Goal: Transaction & Acquisition: Download file/media

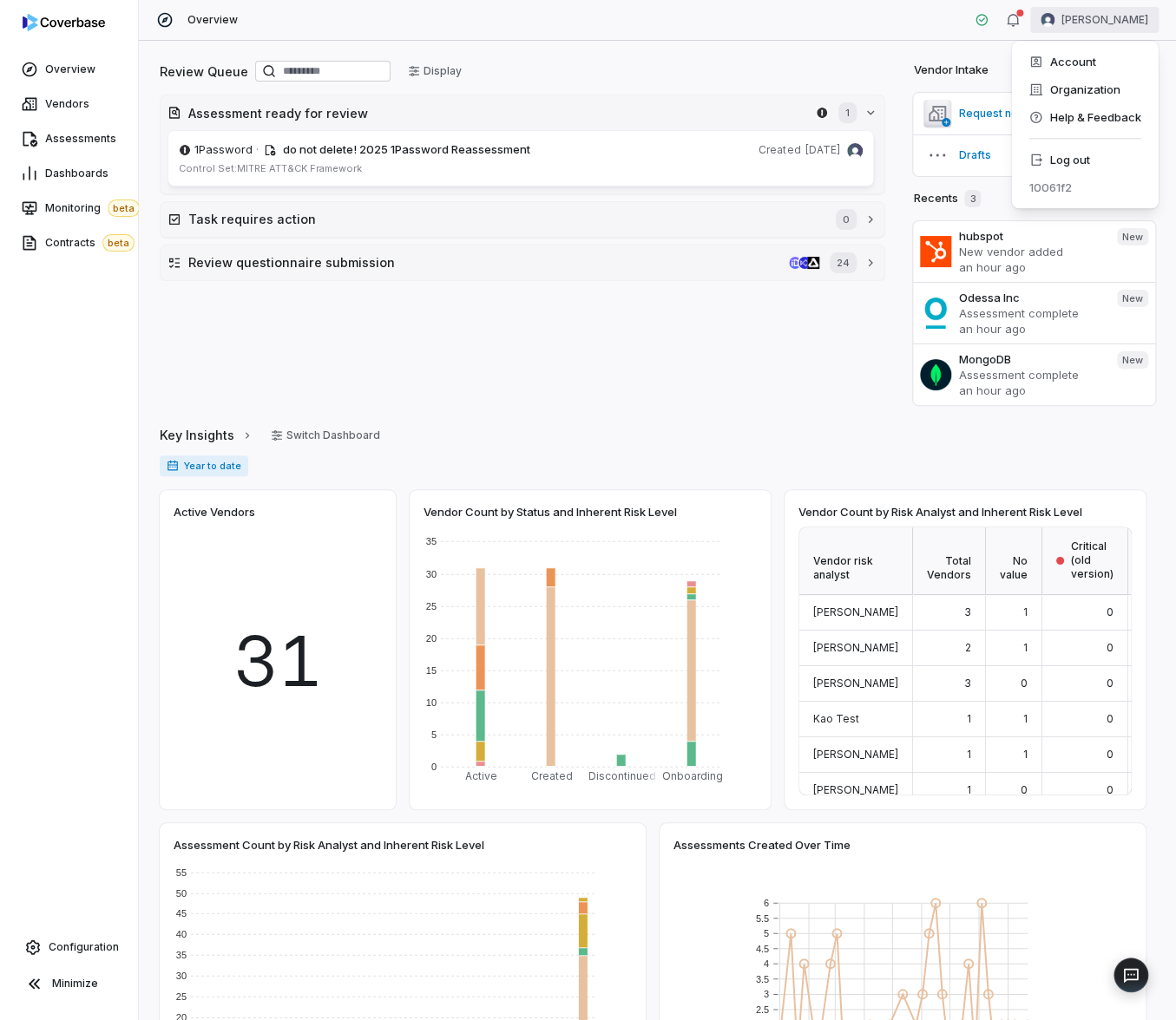
click at [1110, 11] on html "Overview Vendors Assessments Dashboards Monitoring beta Contracts beta Configur…" at bounding box center [588, 510] width 1176 height 1020
click at [1098, 149] on div "Log out" at bounding box center [1085, 160] width 133 height 28
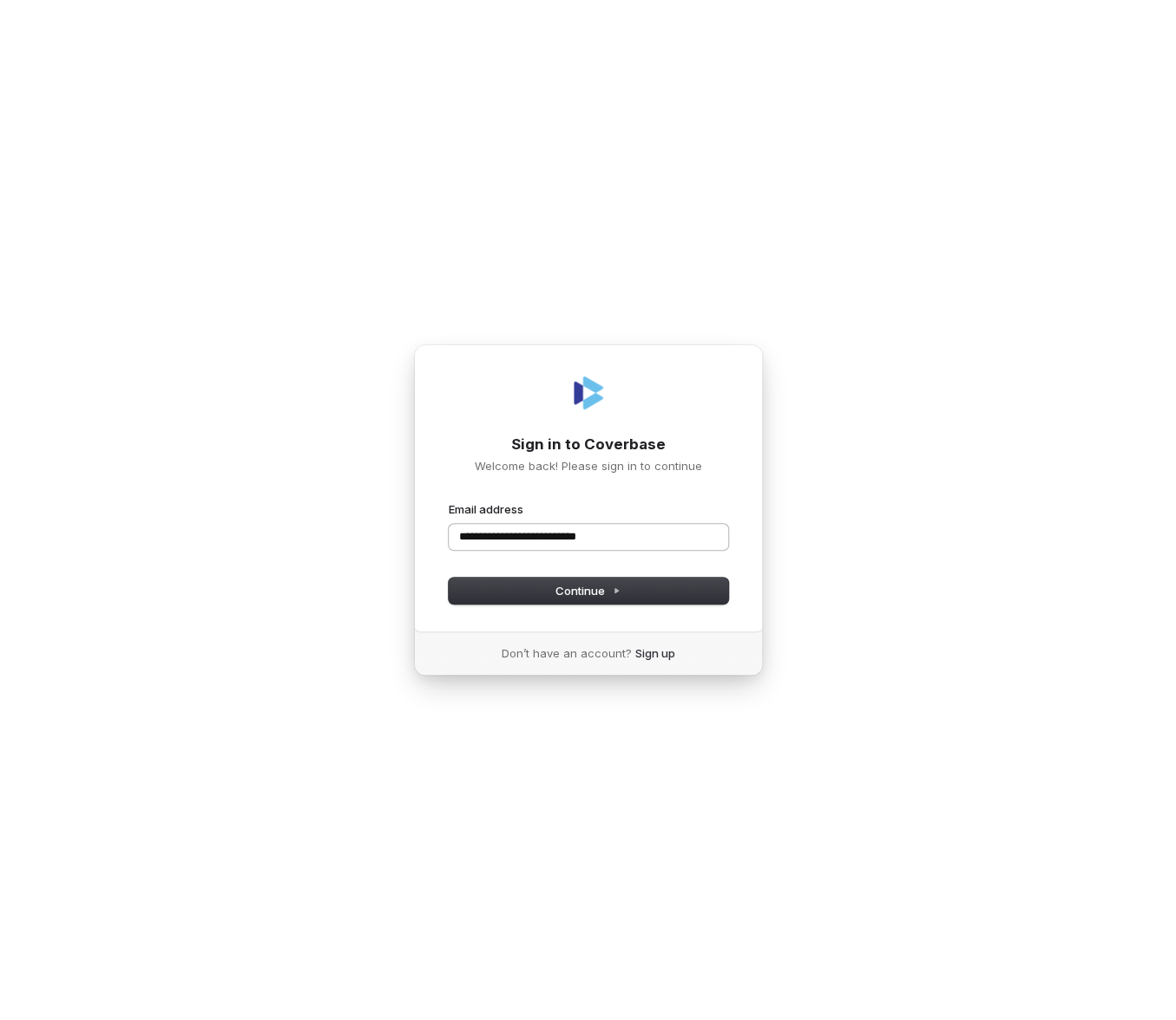
type input "**********"
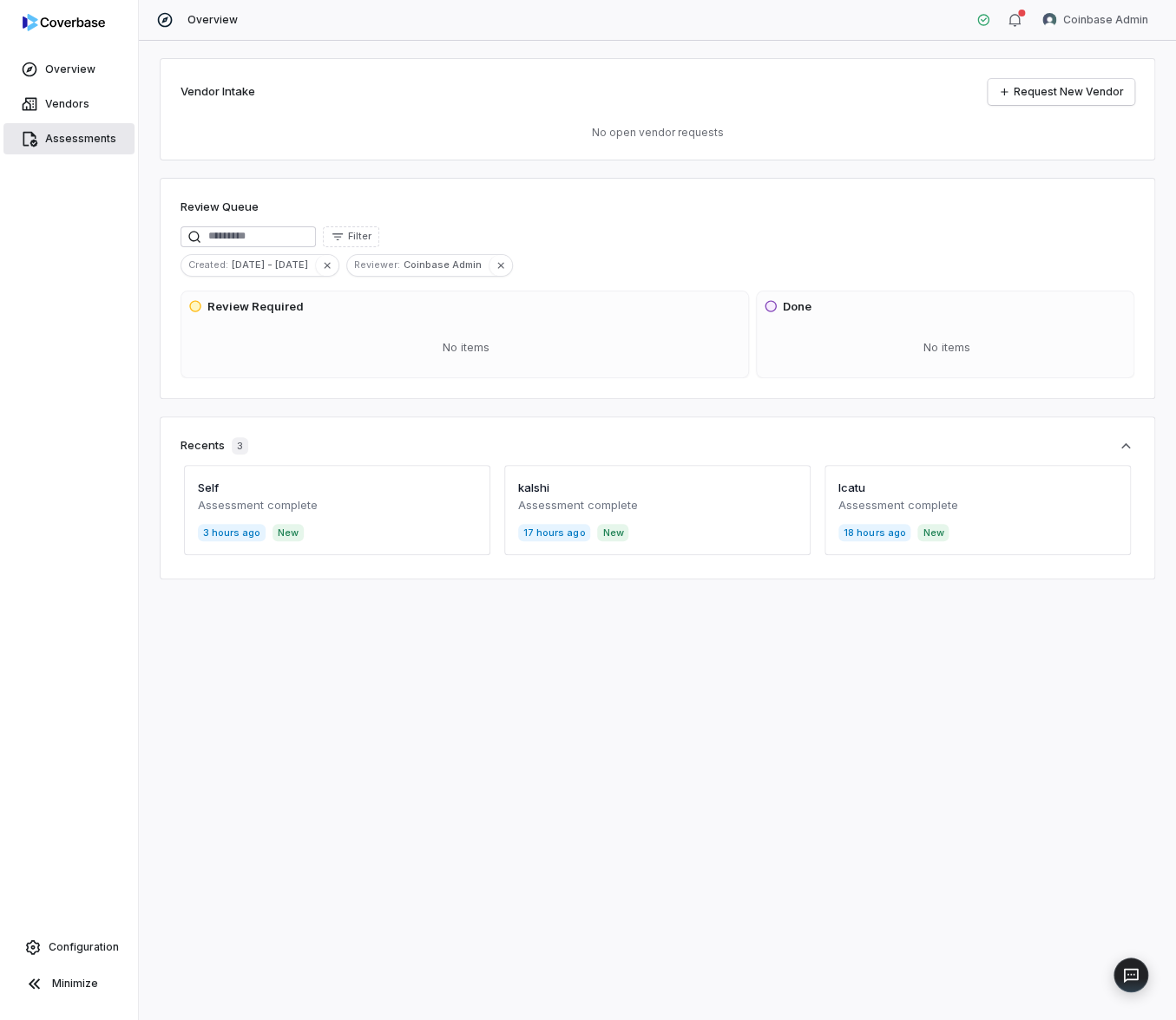
click at [110, 132] on span "Assessments" at bounding box center [81, 139] width 72 height 14
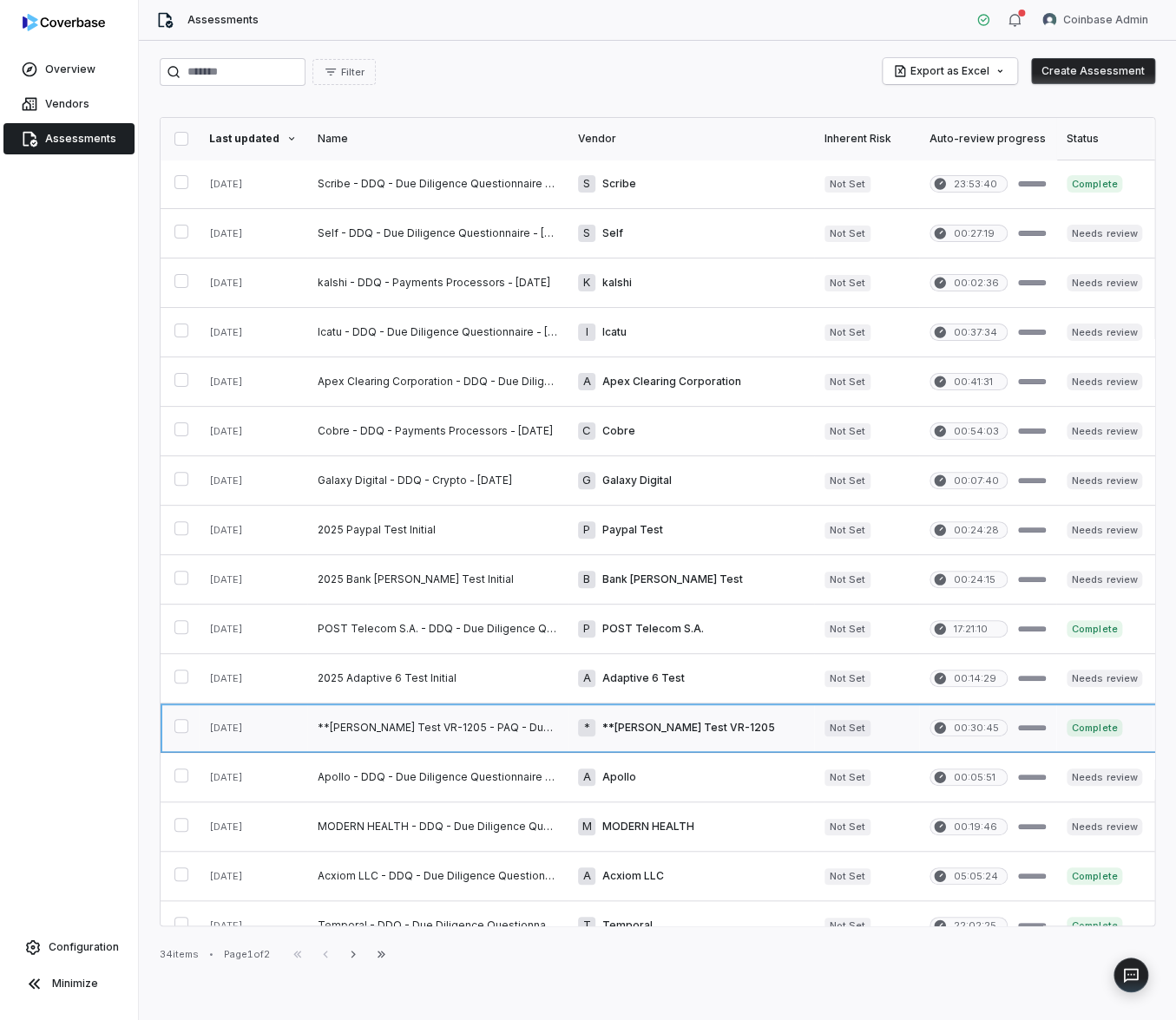
click at [488, 728] on link at bounding box center [437, 728] width 260 height 49
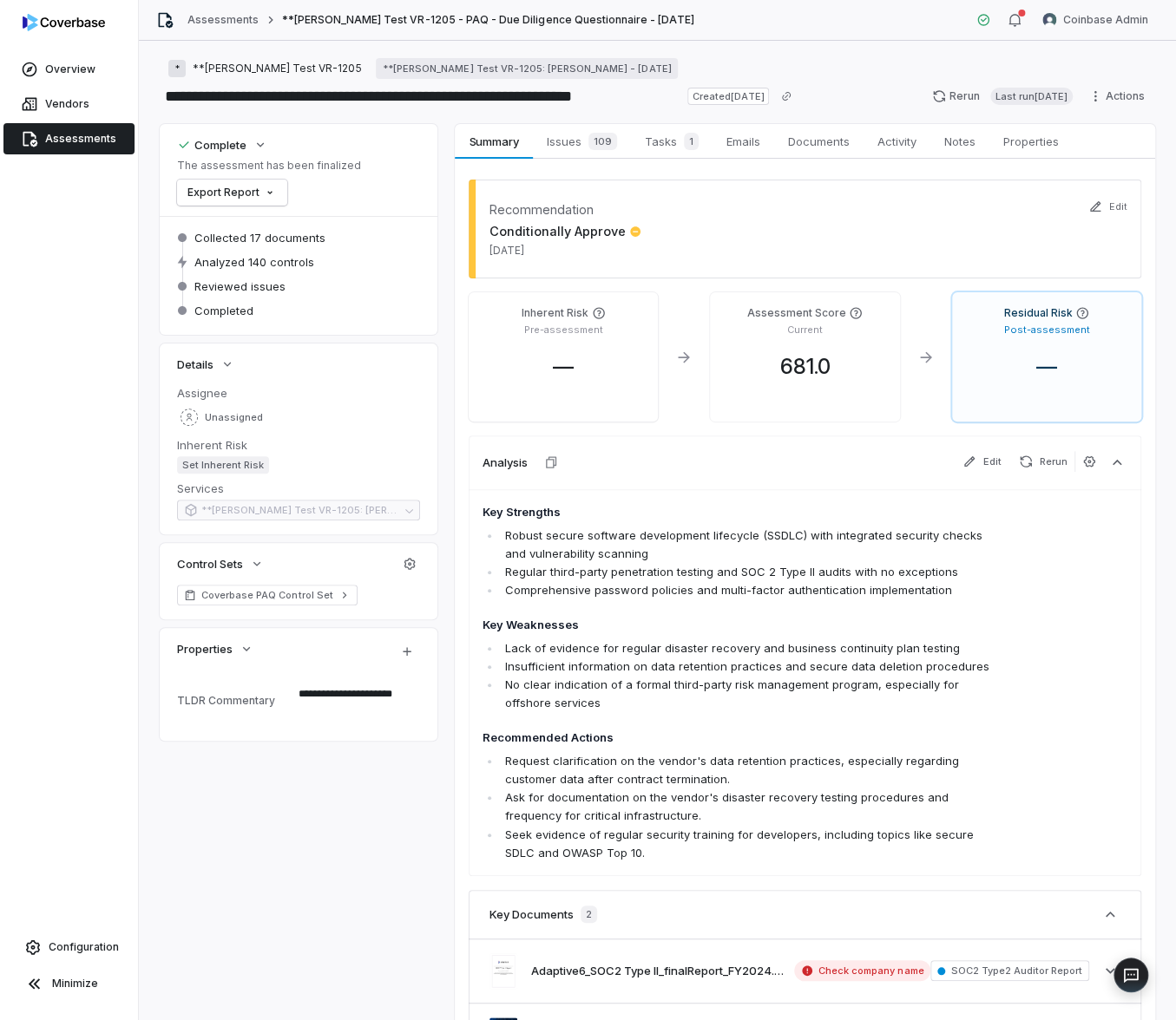
click at [303, 873] on div "**********" at bounding box center [657, 627] width 995 height 1006
click at [469, 777] on div "Key Strengths Robust secure software development lifecycle (SSDLC) with integra…" at bounding box center [804, 682] width 672 height 387
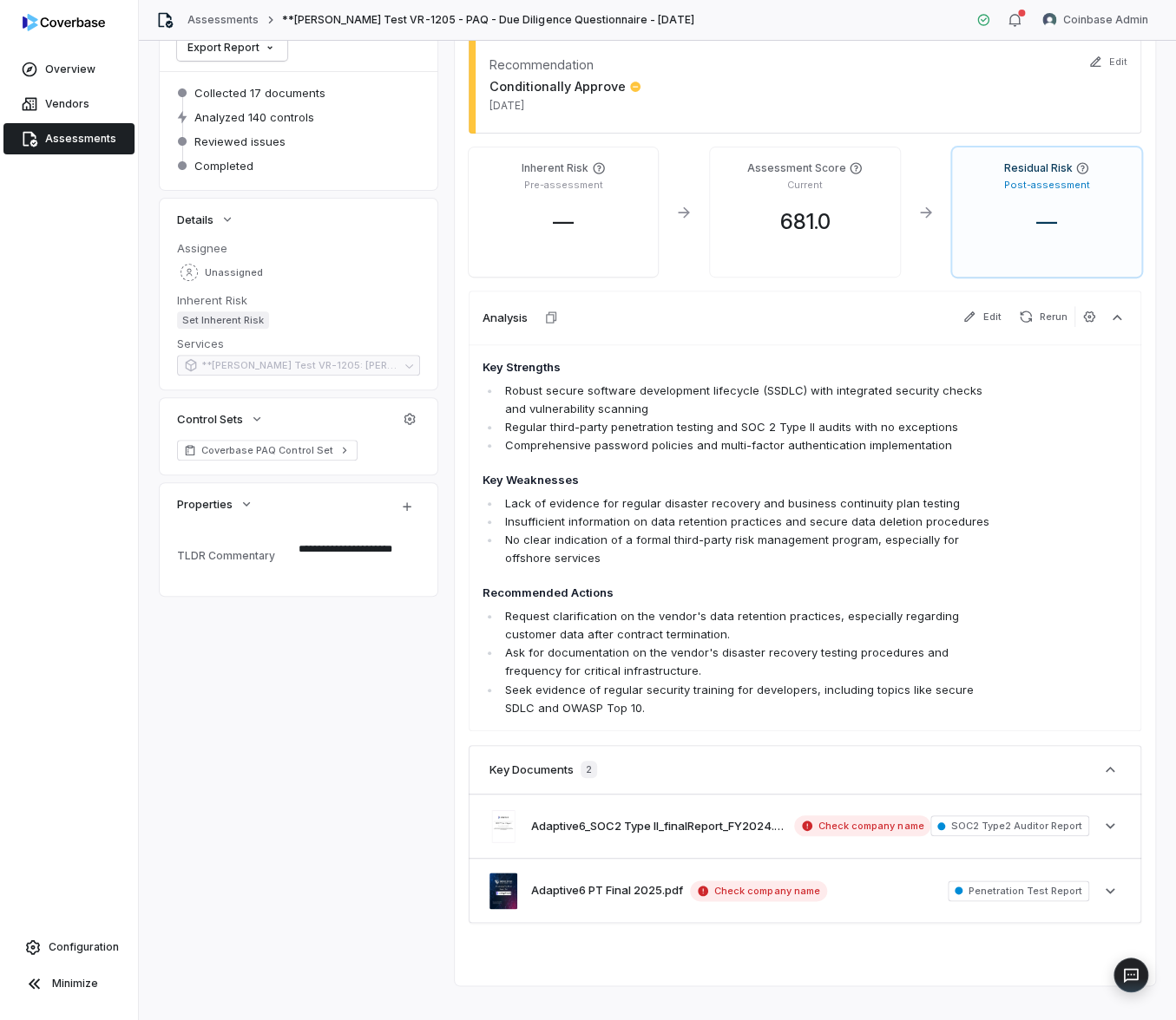
scroll to position [164, 0]
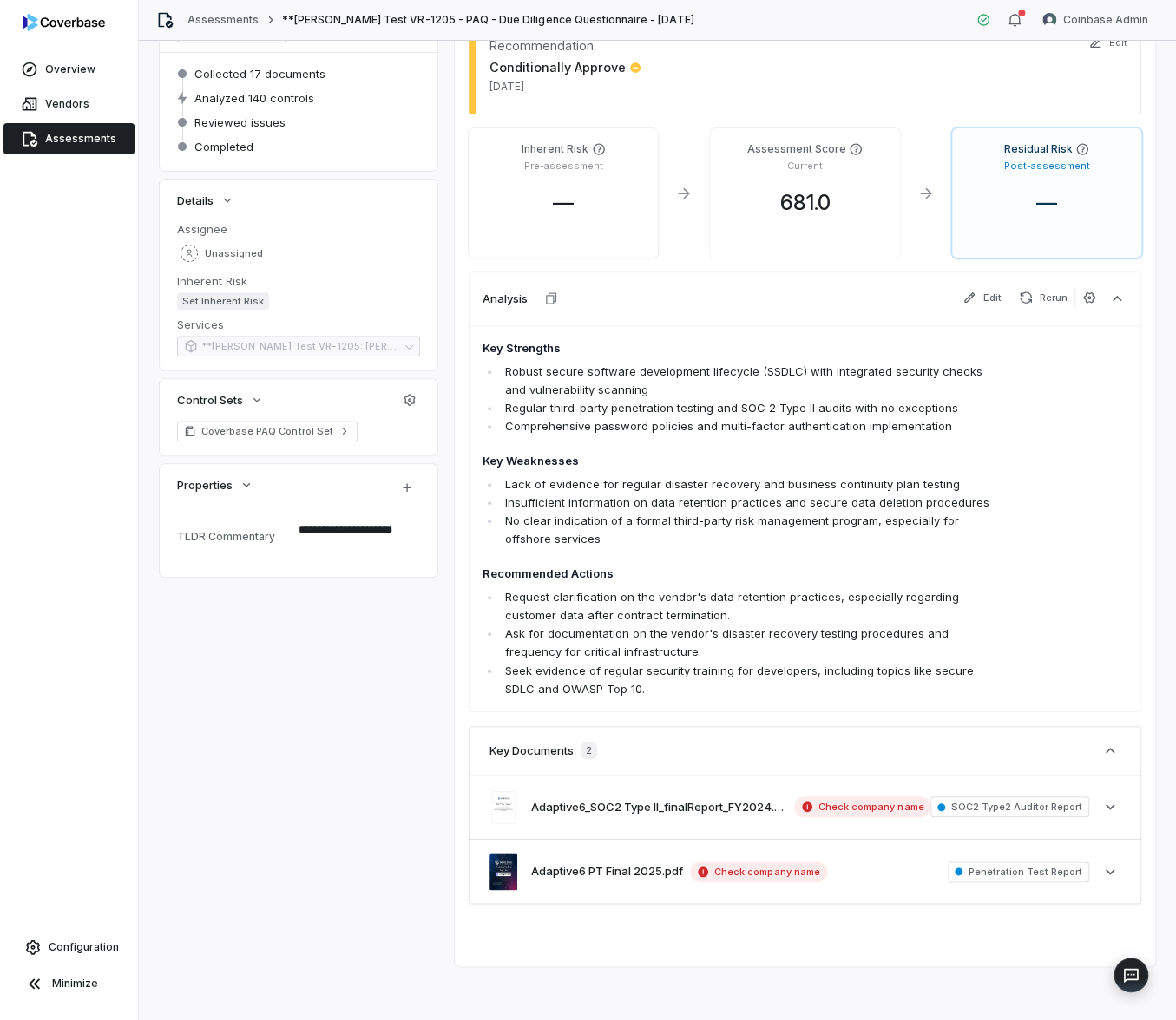
click at [391, 788] on div "**********" at bounding box center [657, 463] width 995 height 1006
click at [105, 145] on span "Assessments" at bounding box center [81, 139] width 72 height 14
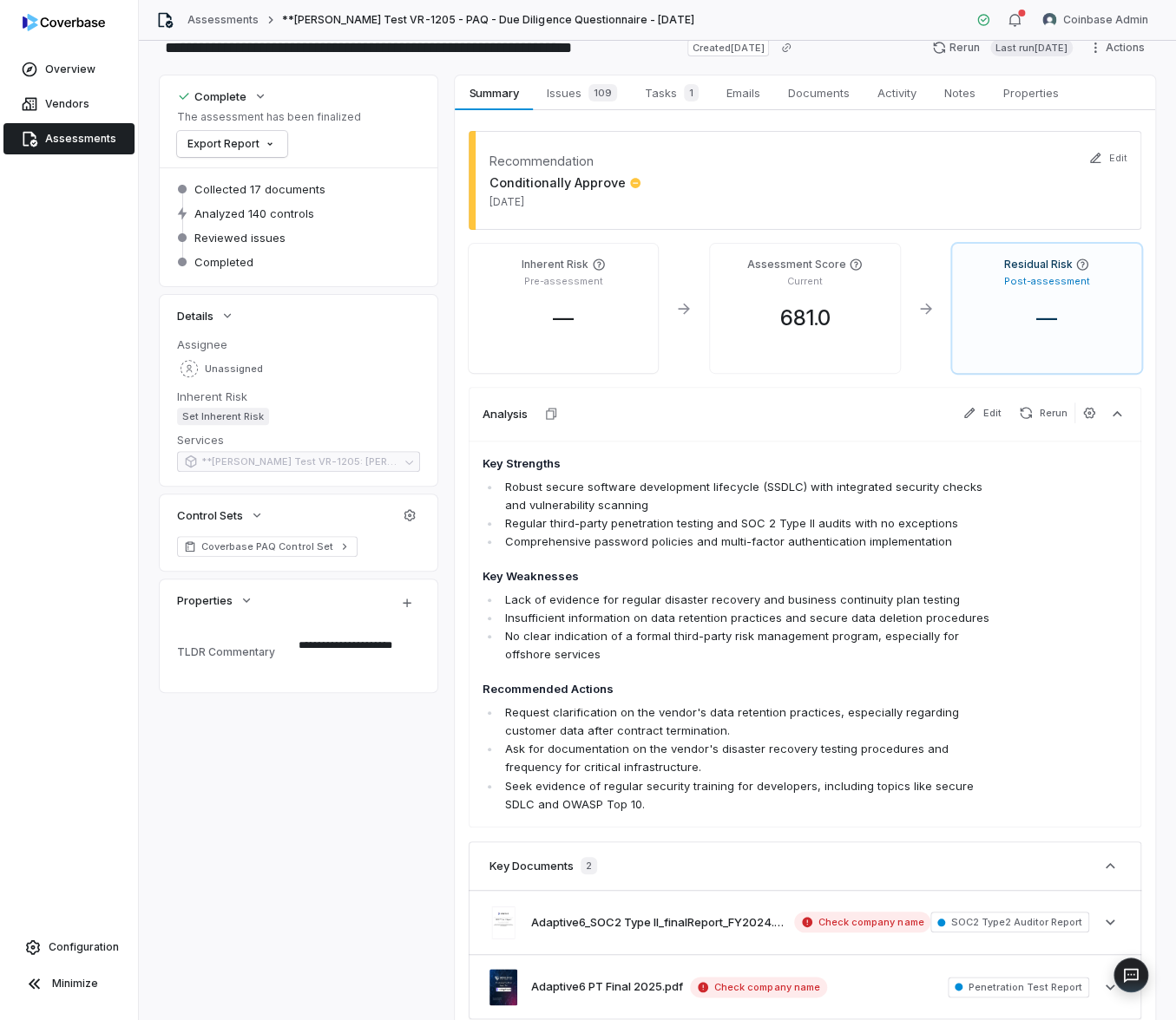
scroll to position [0, 0]
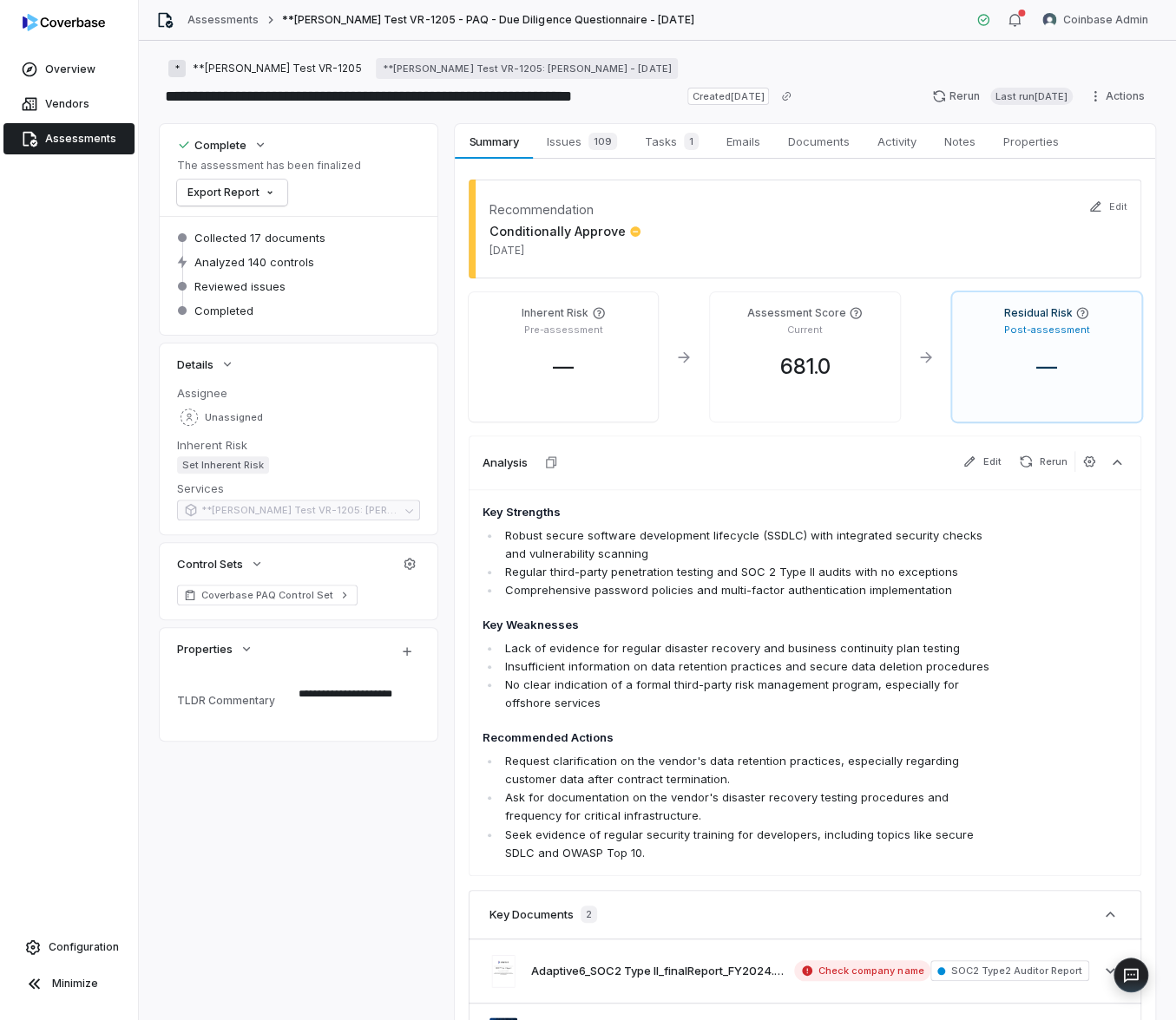
click at [63, 144] on span "Assessments" at bounding box center [81, 139] width 72 height 14
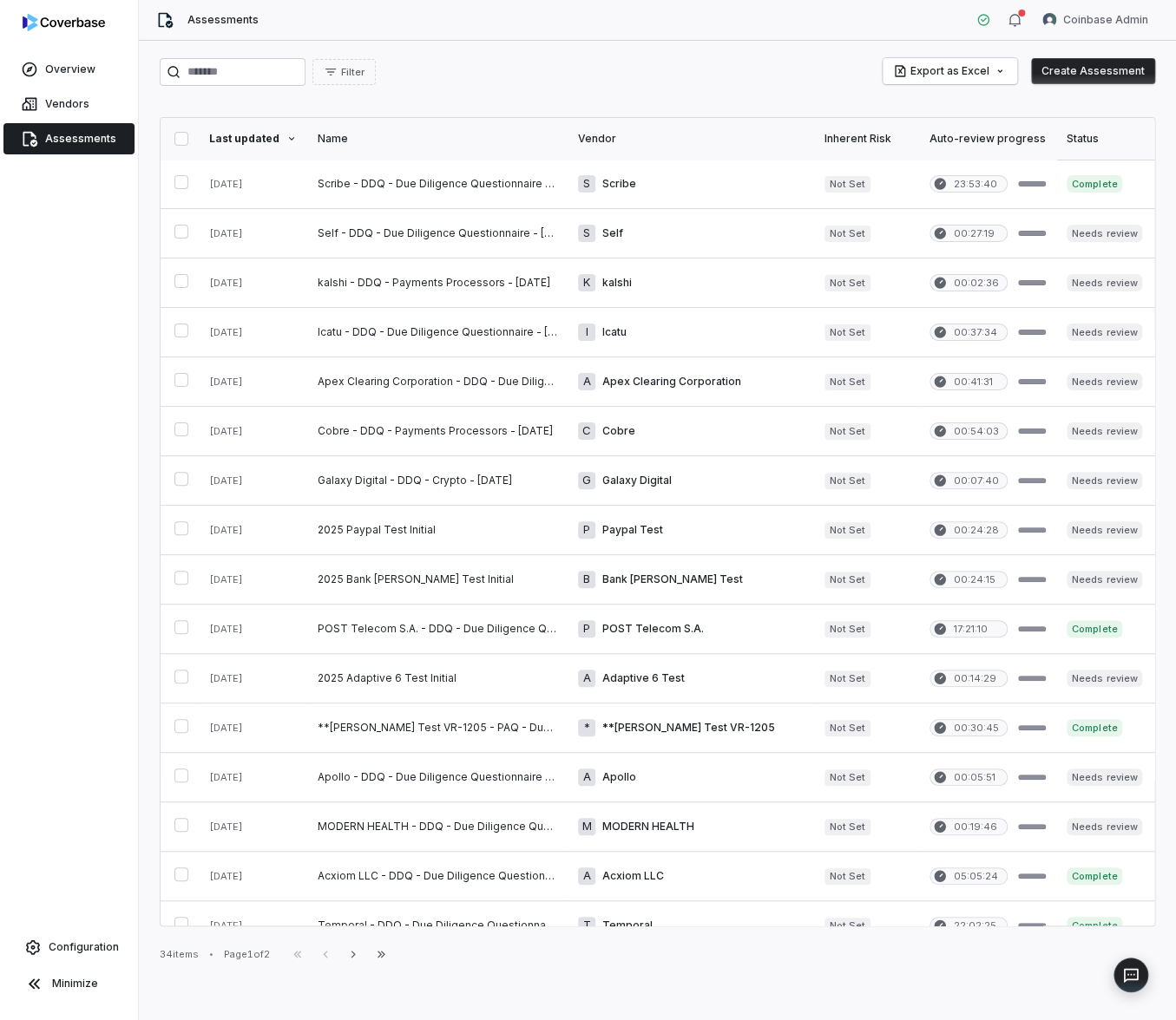
click at [495, 92] on div "Filter Export as Excel Create Assessment Last updated Name Vendor Inherent Risk…" at bounding box center [657, 530] width 1037 height 979
click at [483, 731] on link at bounding box center [437, 728] width 260 height 49
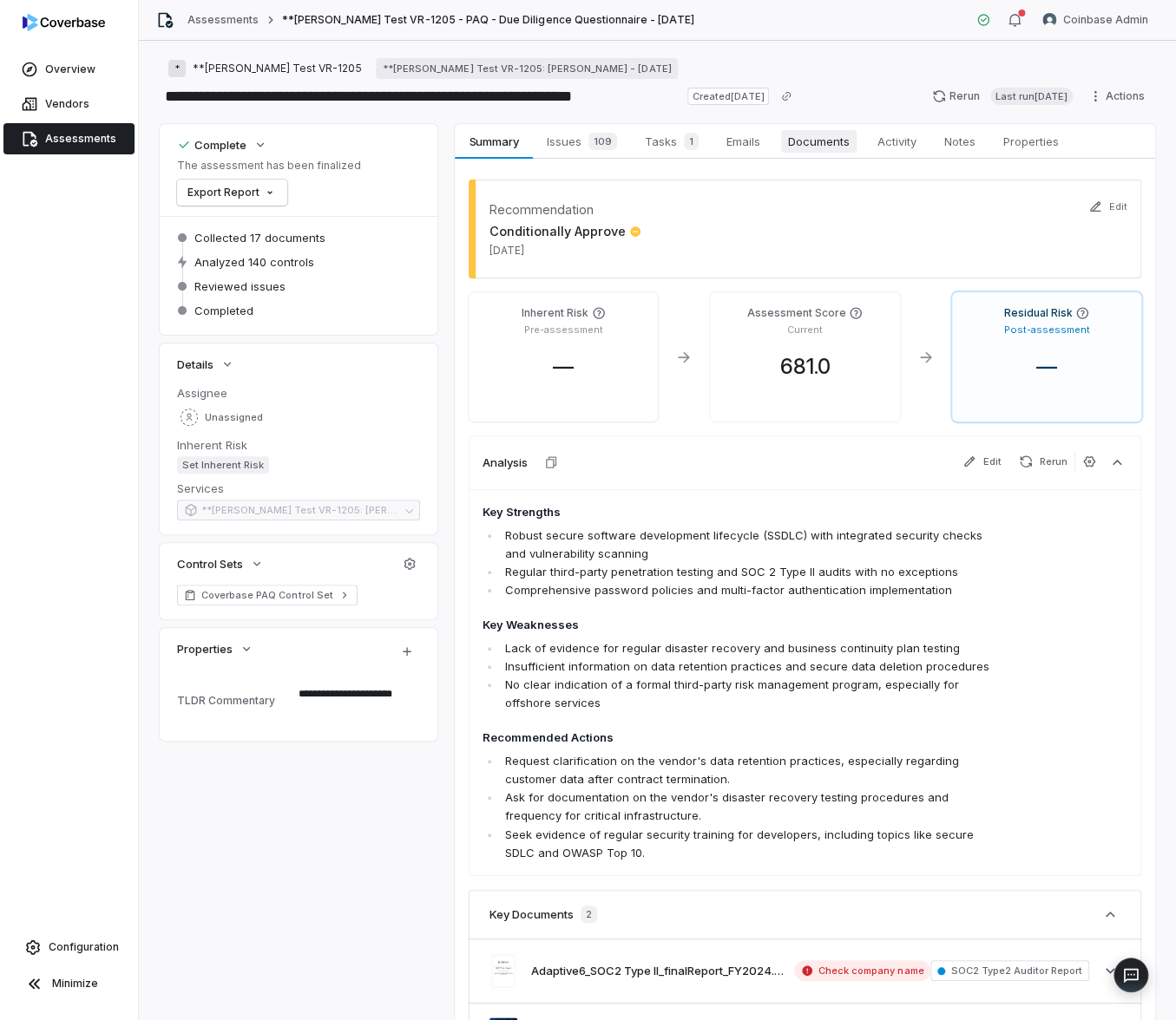
click at [829, 135] on span "Documents" at bounding box center [819, 141] width 76 height 23
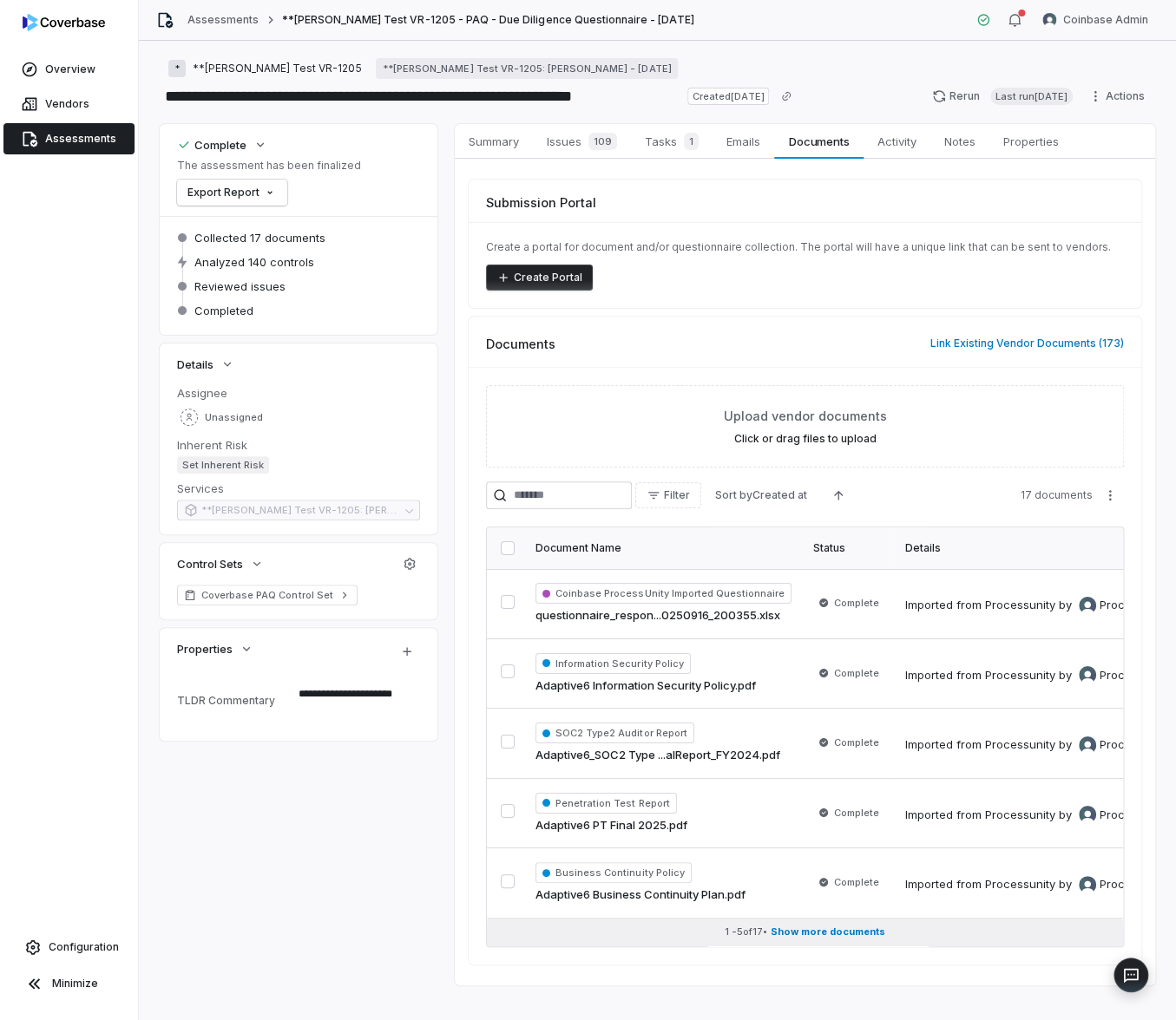
click at [800, 926] on span "Show more documents" at bounding box center [827, 932] width 114 height 13
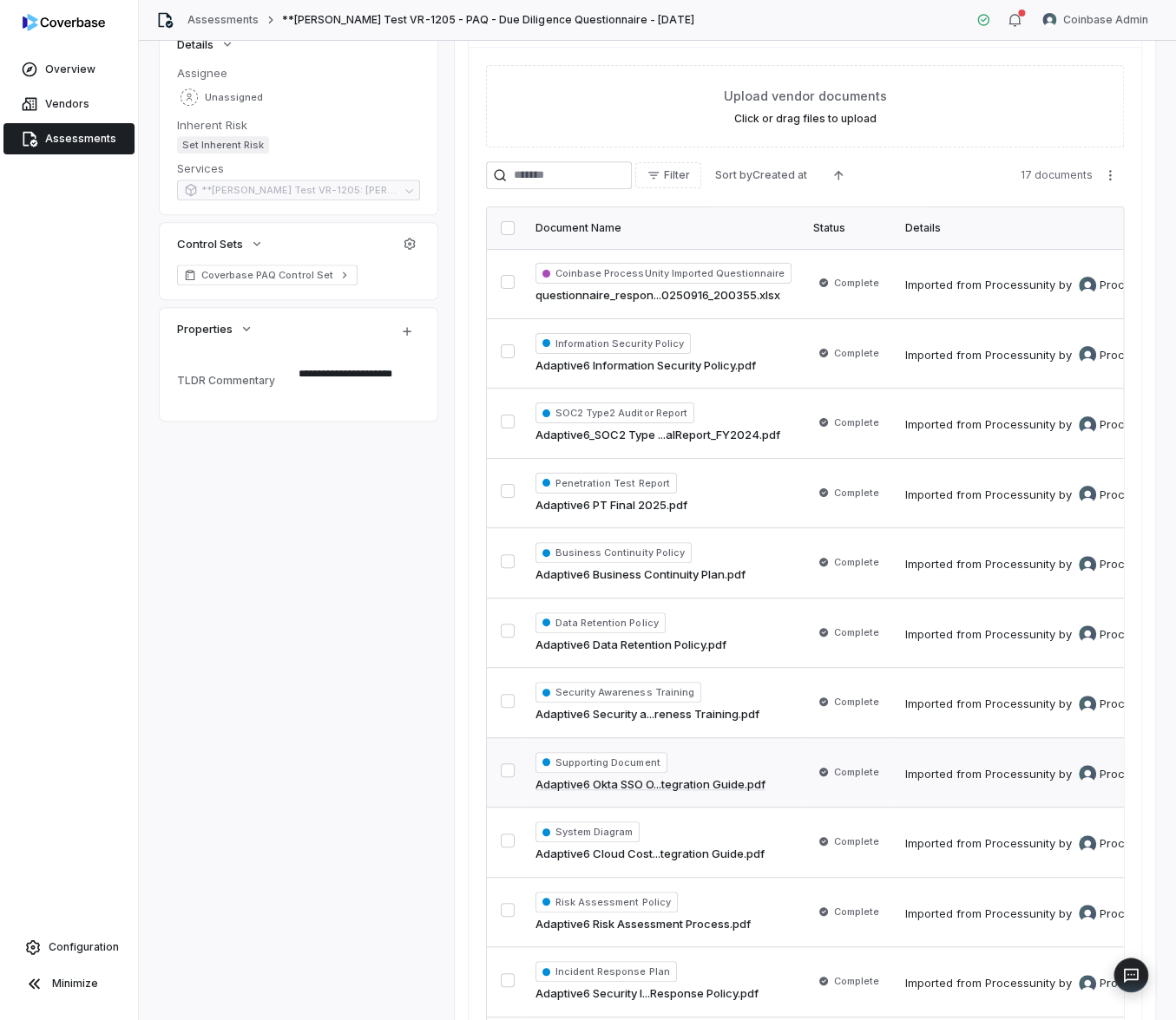
scroll to position [110, 0]
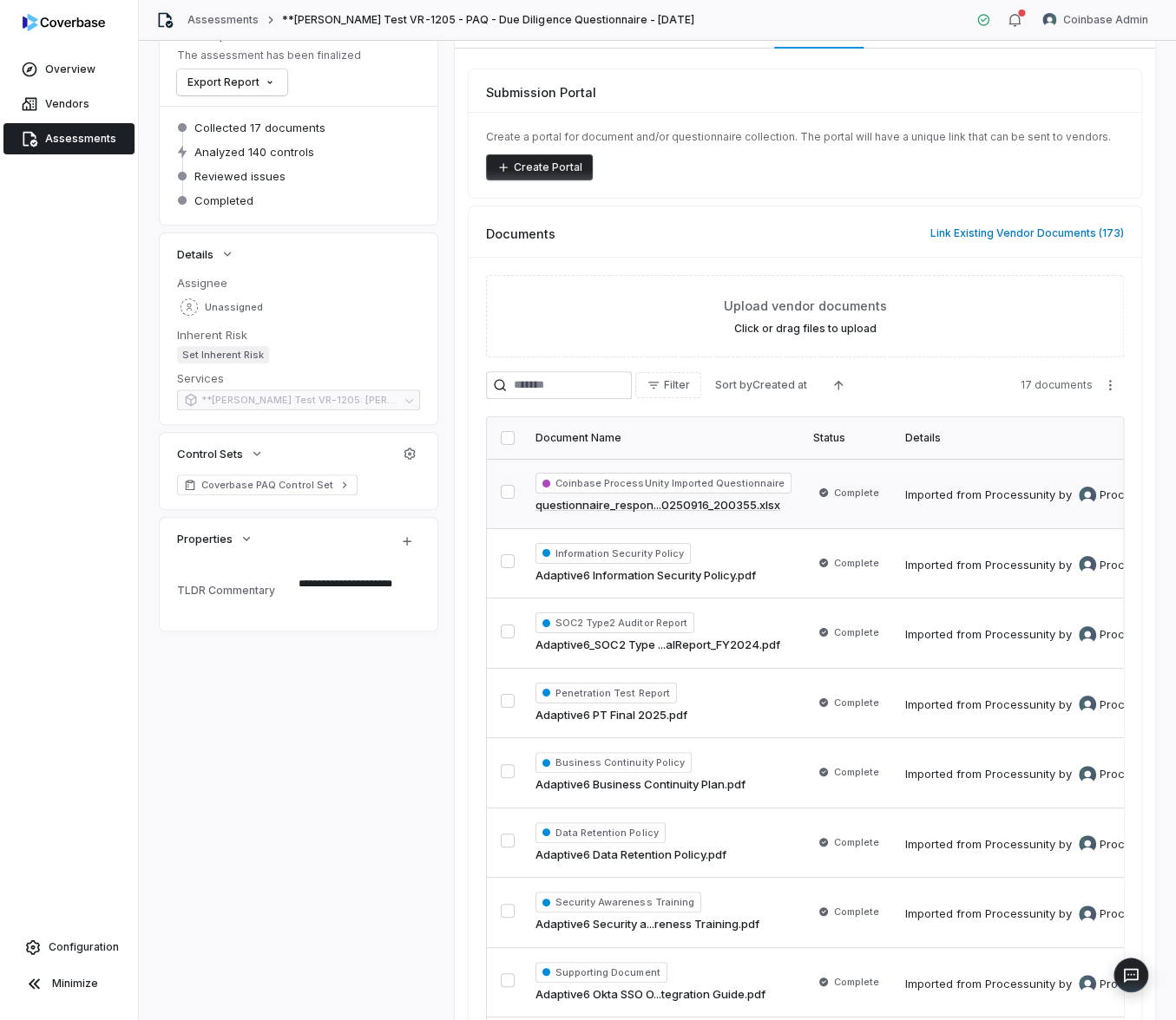
click at [686, 502] on link "questionnaire_respon...0250916_200355.xlsx" at bounding box center [658, 505] width 245 height 17
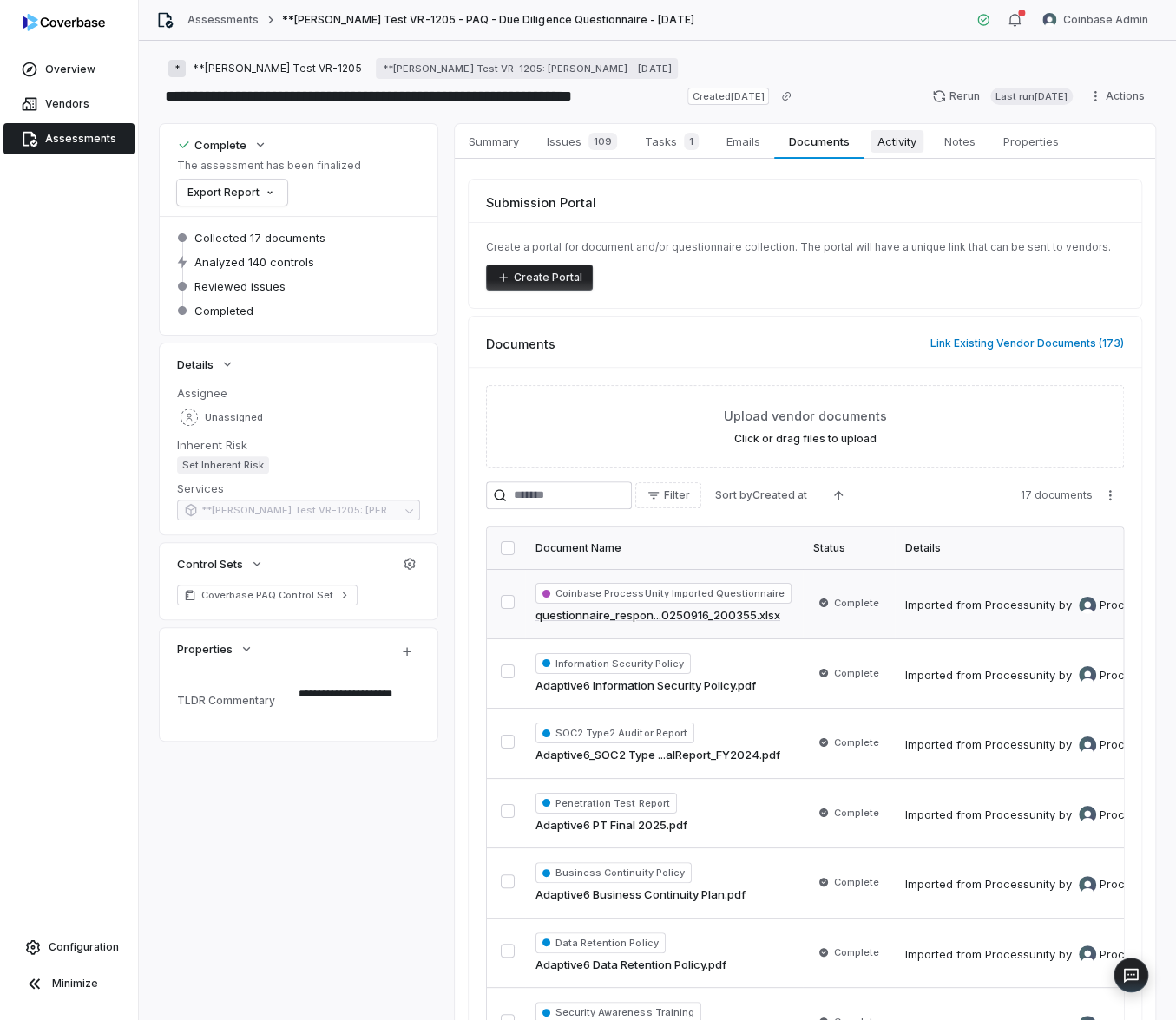
click at [898, 150] on span "Activity" at bounding box center [896, 141] width 53 height 23
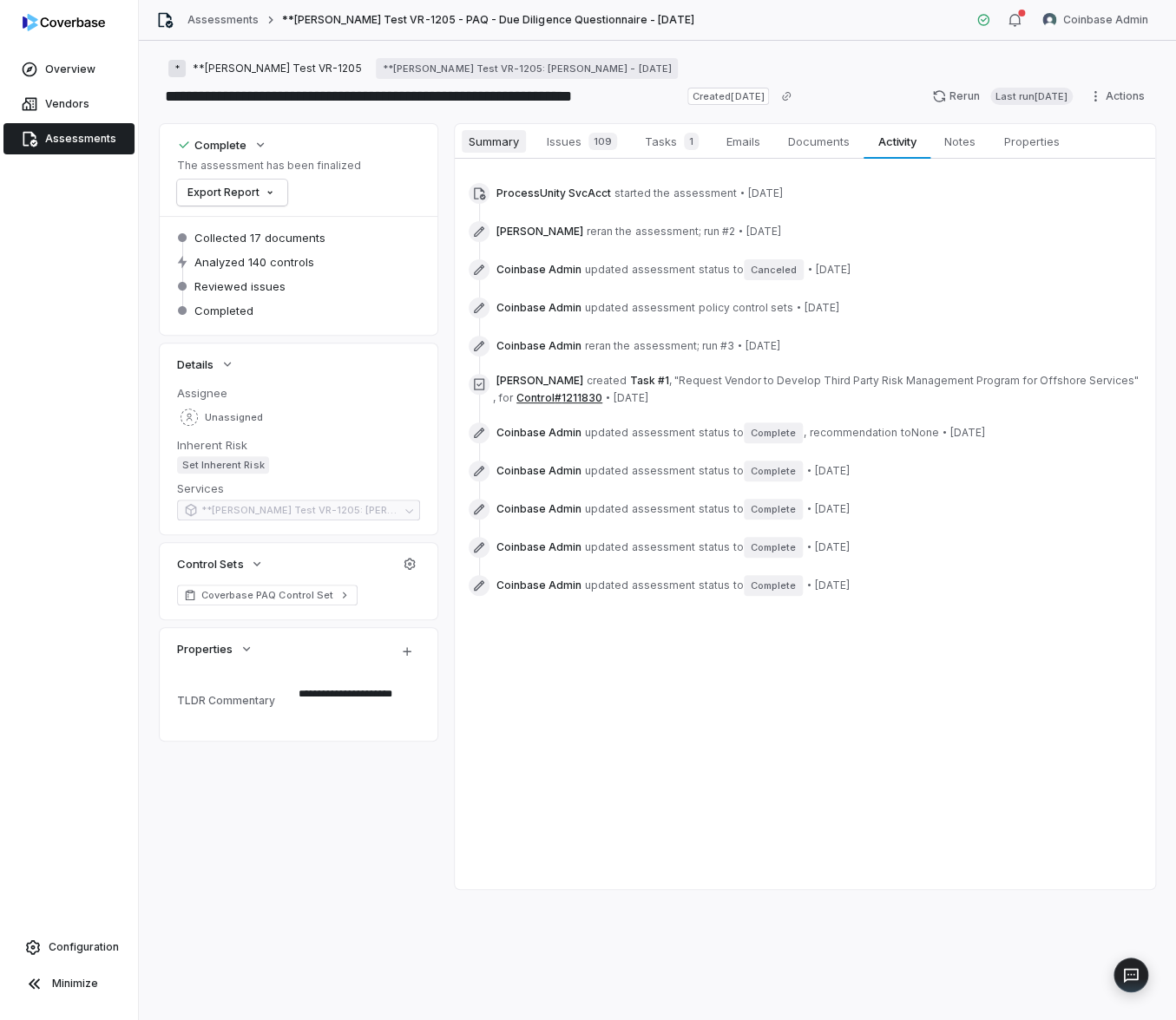
click at [490, 143] on span "Summary" at bounding box center [493, 141] width 65 height 23
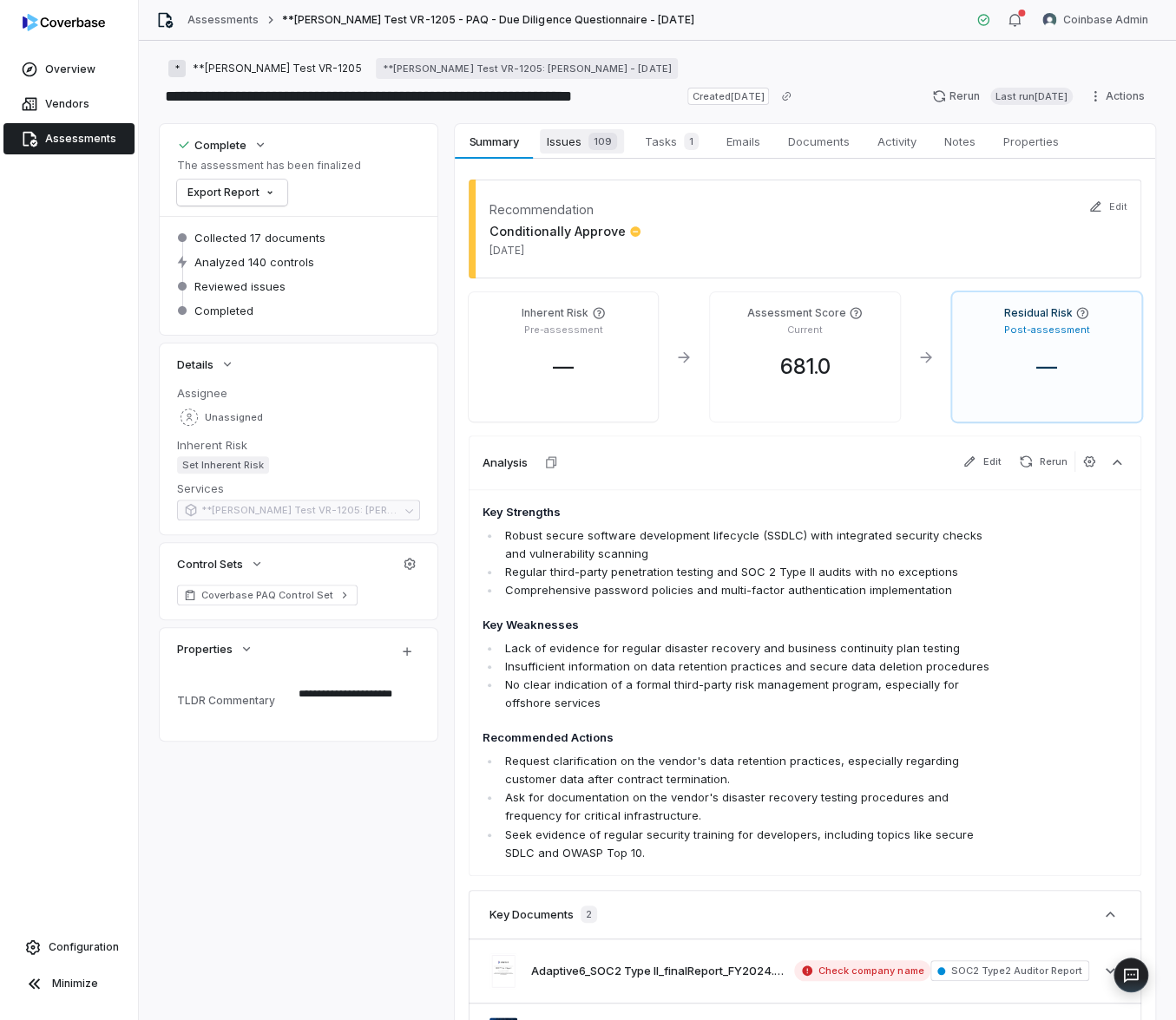
click at [561, 141] on span "Issues 109" at bounding box center [582, 141] width 84 height 24
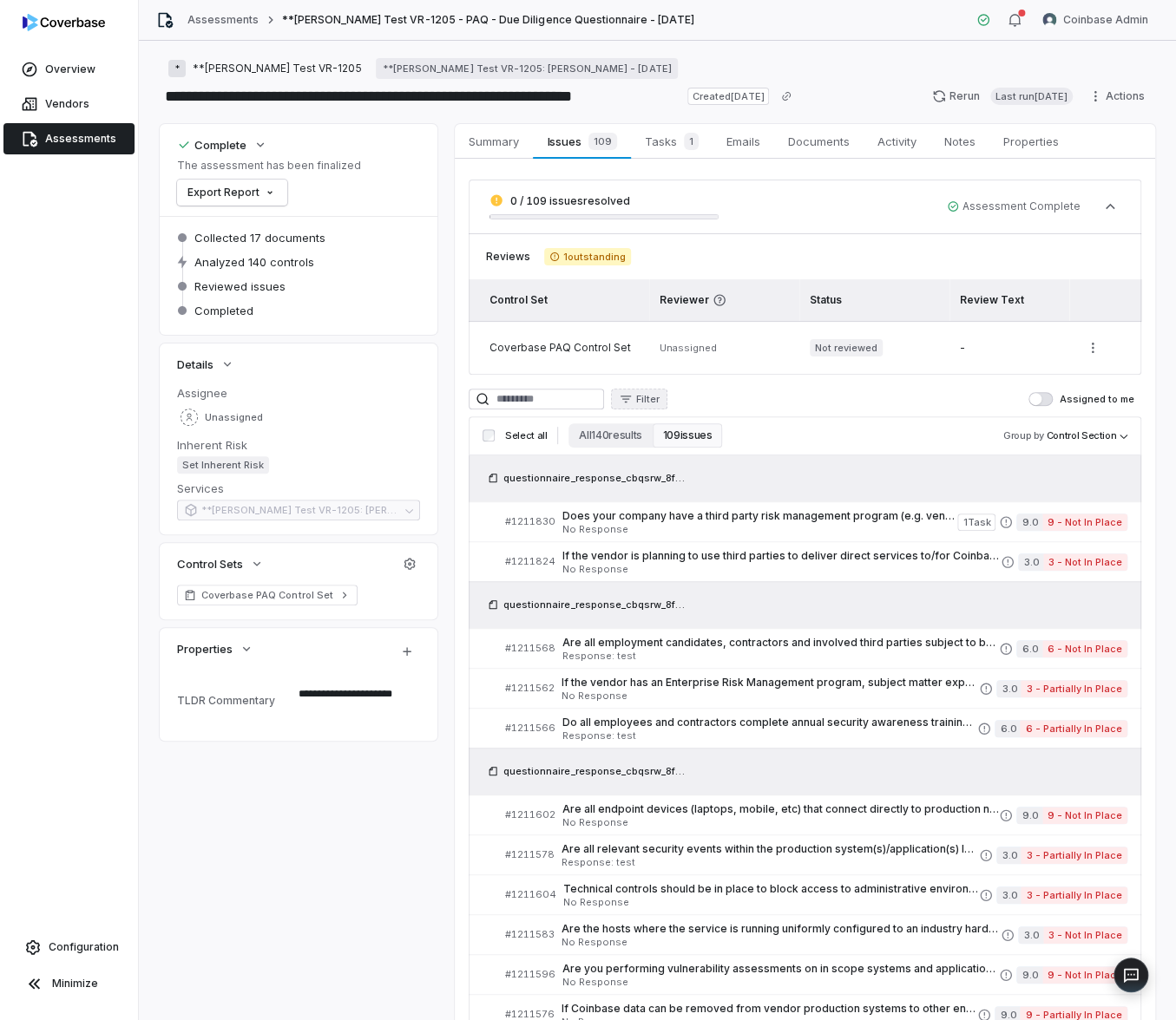
click at [654, 394] on span "Filter" at bounding box center [648, 399] width 24 height 13
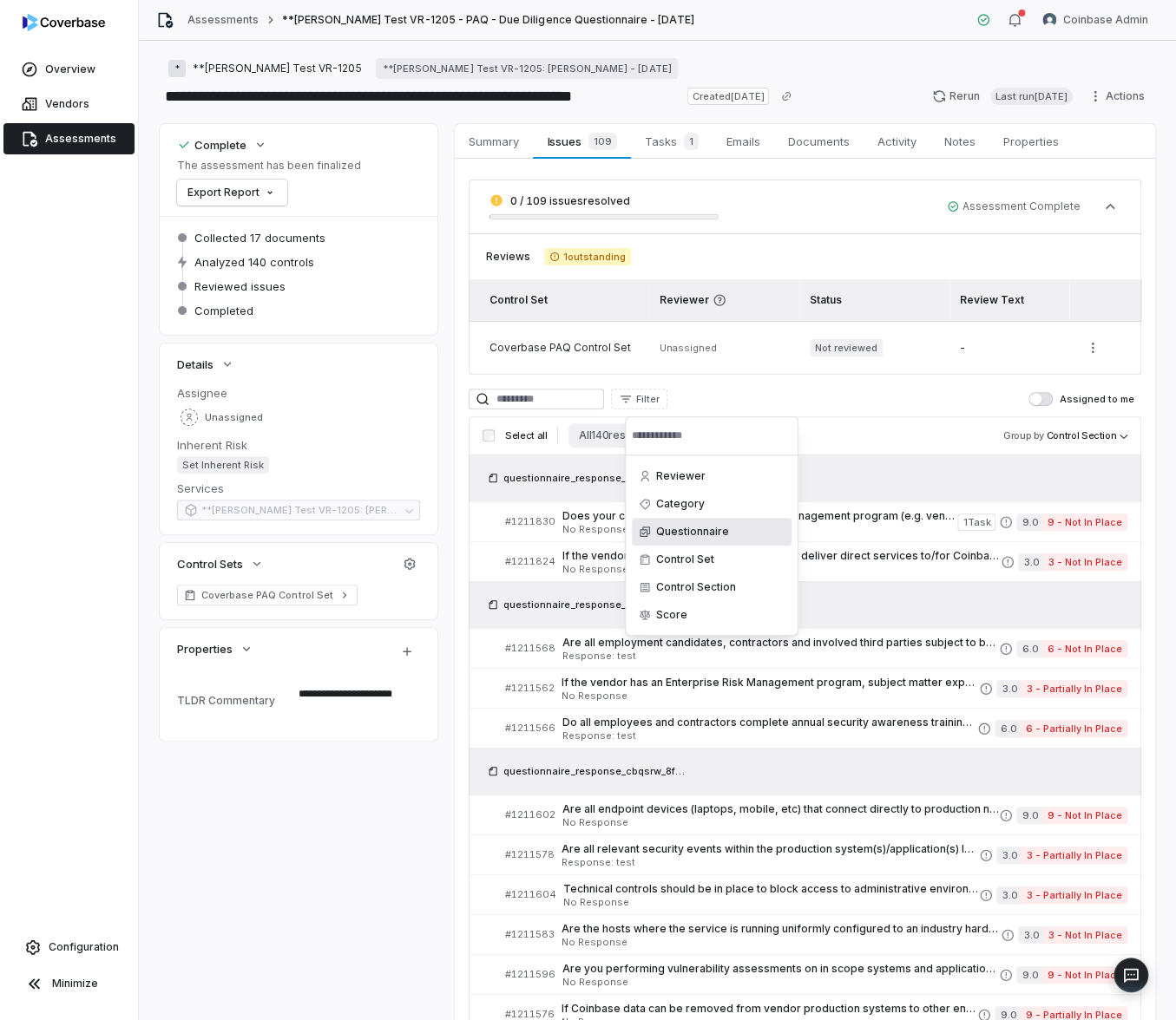
click at [706, 531] on div "Questionnaire" at bounding box center [711, 532] width 160 height 28
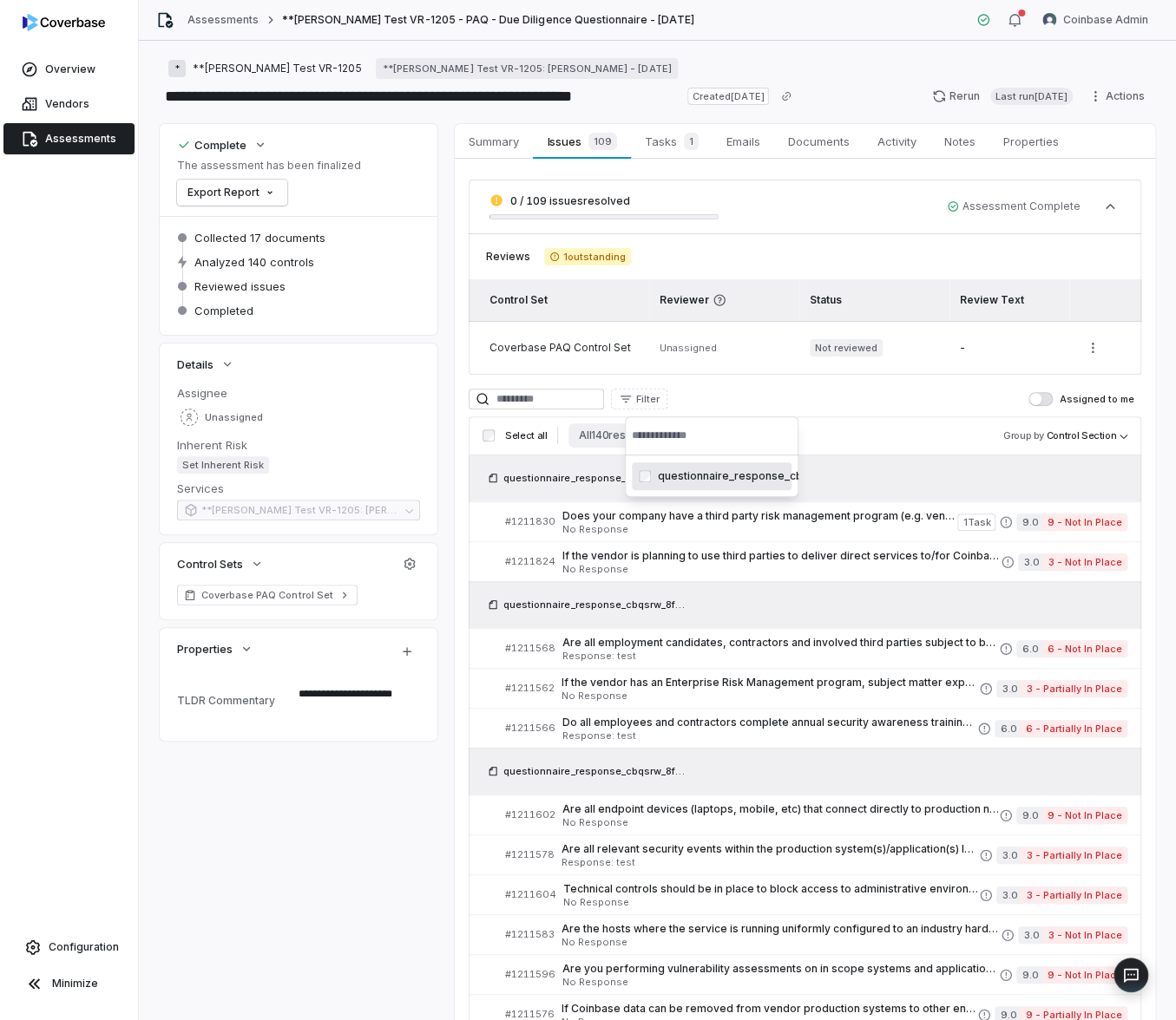
click at [709, 472] on div "questionnaire_response_cbqsrw_8f34ff5b88744b3c8b49e05d2c44a092_20250916_200355.…" at bounding box center [711, 476] width 160 height 28
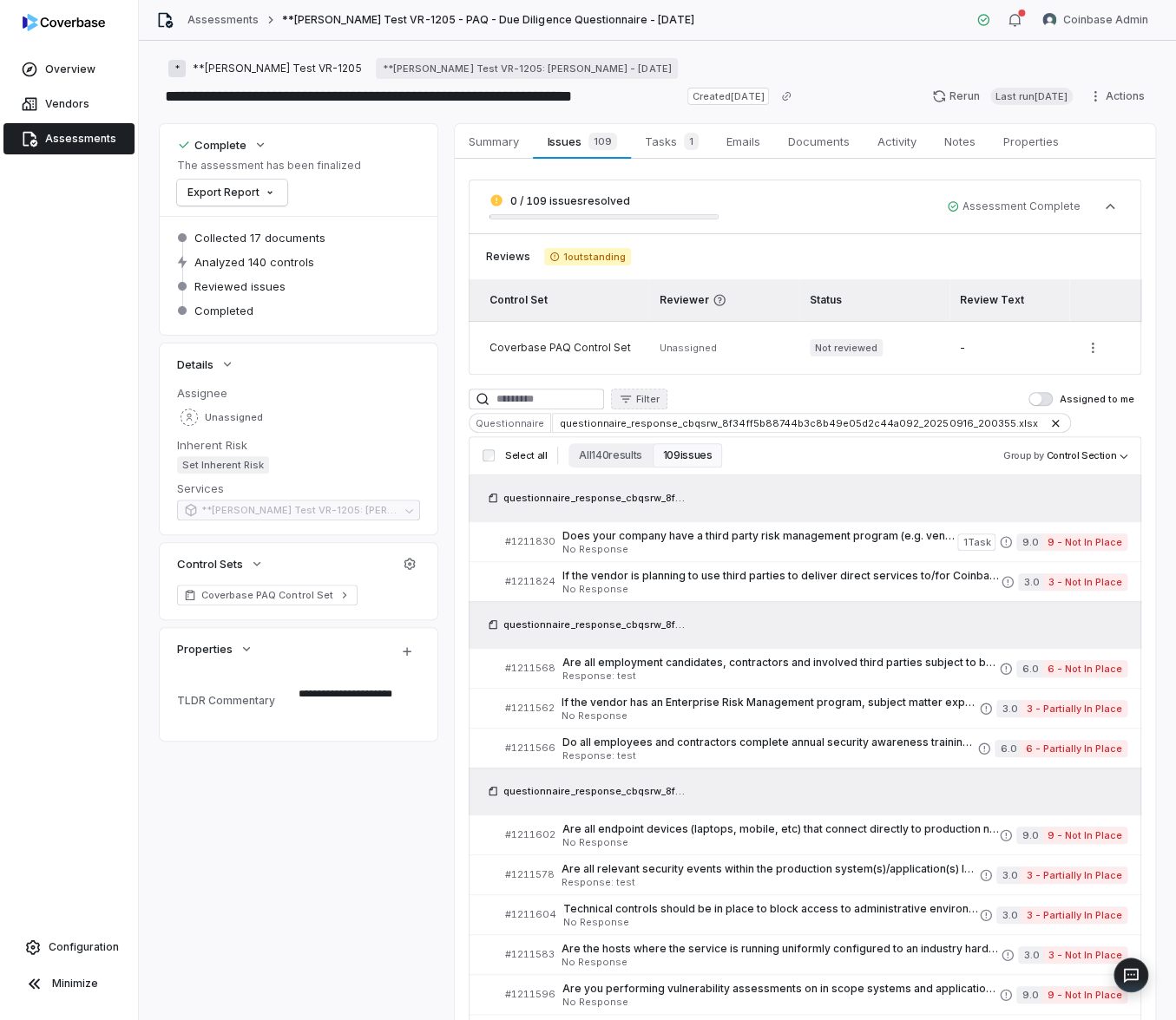
click at [651, 390] on button "Filter" at bounding box center [638, 399] width 57 height 21
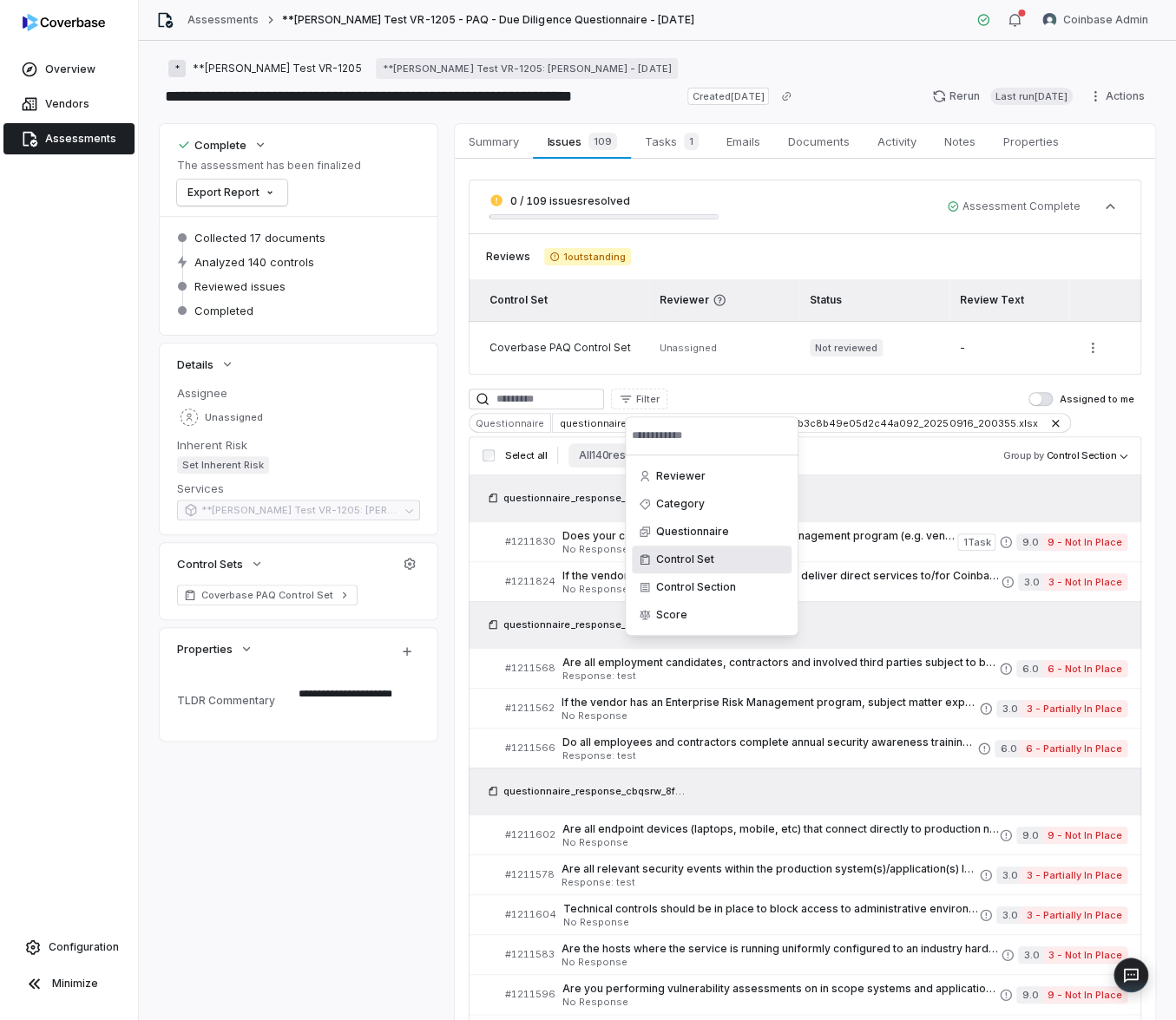
click at [705, 556] on div "Control Set" at bounding box center [711, 560] width 160 height 28
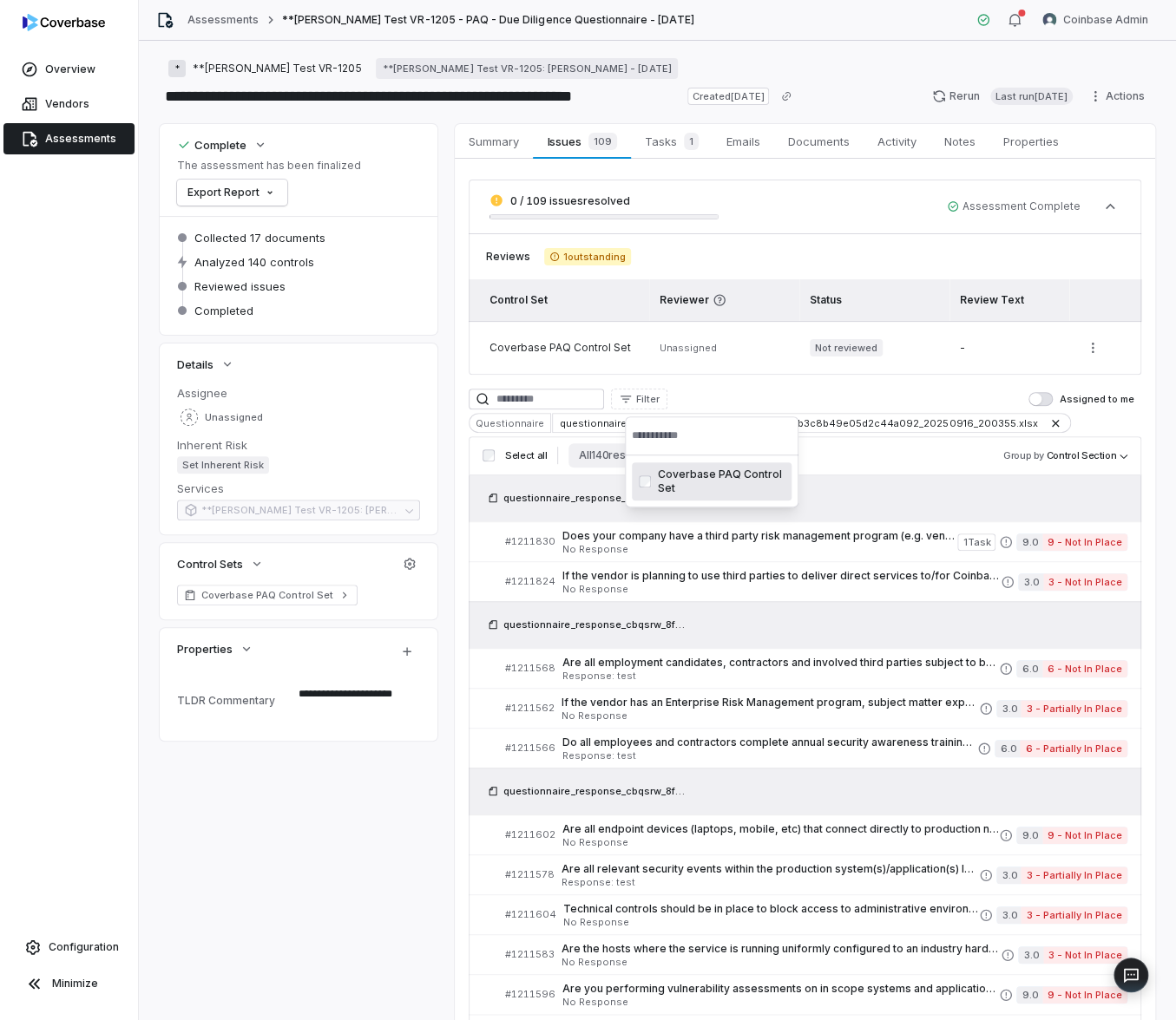
click at [678, 475] on div "Coverbase PAQ Control Set" at bounding box center [711, 481] width 160 height 38
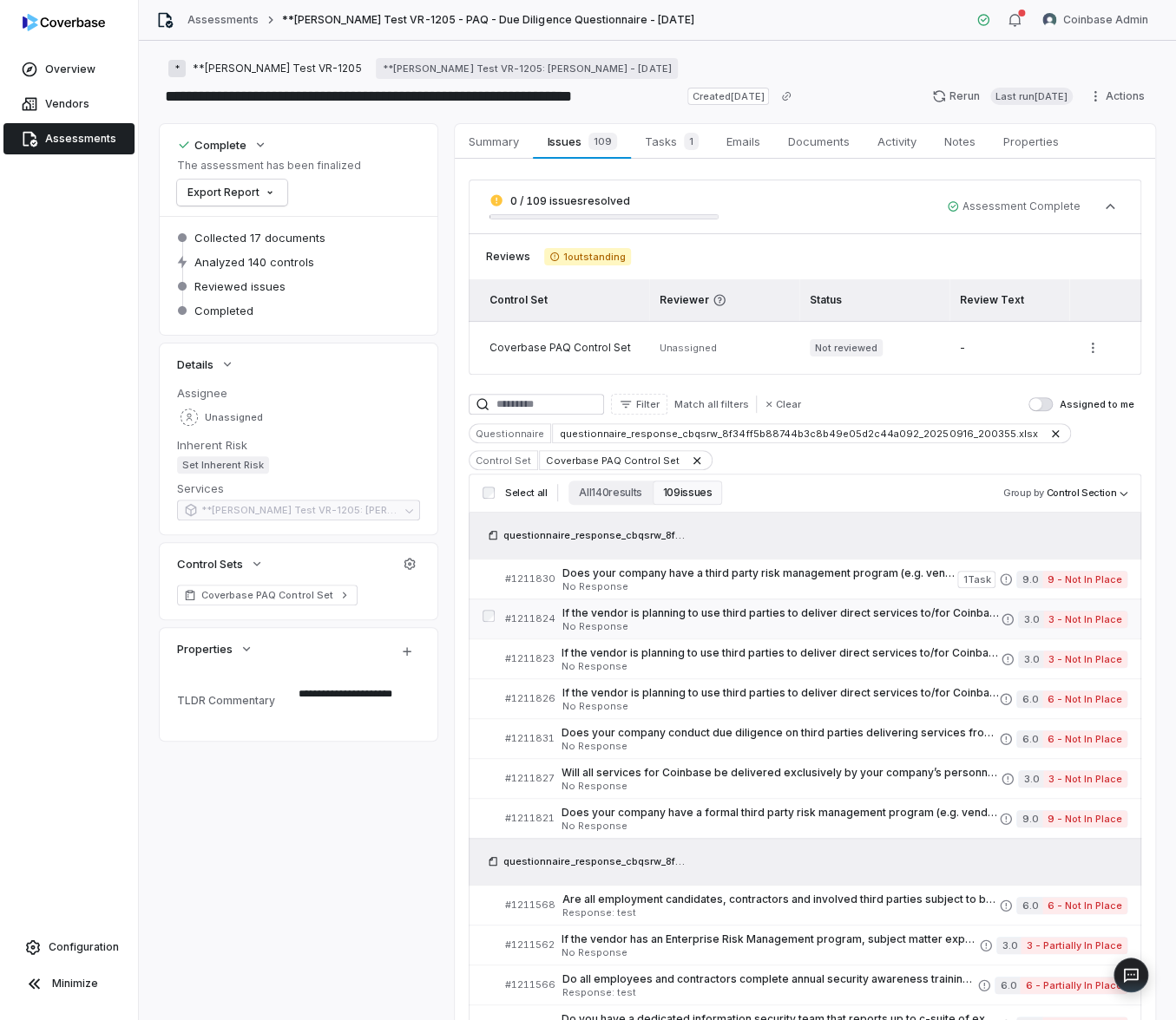
click at [656, 622] on span "No Response" at bounding box center [782, 627] width 439 height 10
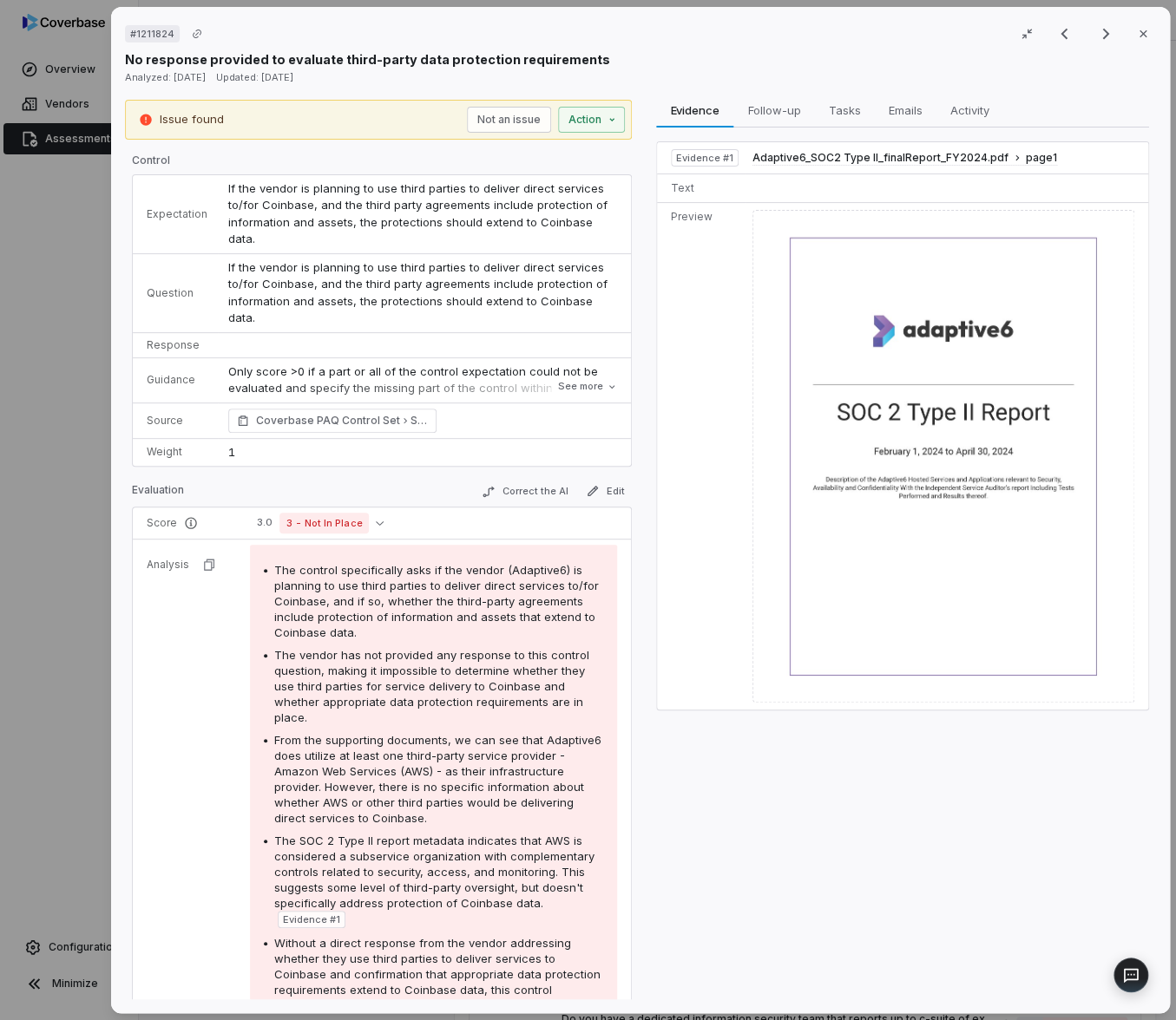
click at [49, 644] on div "# 1211824 Result 22 of 100 Close No response provided to evaluate third-party d…" at bounding box center [588, 510] width 1176 height 1020
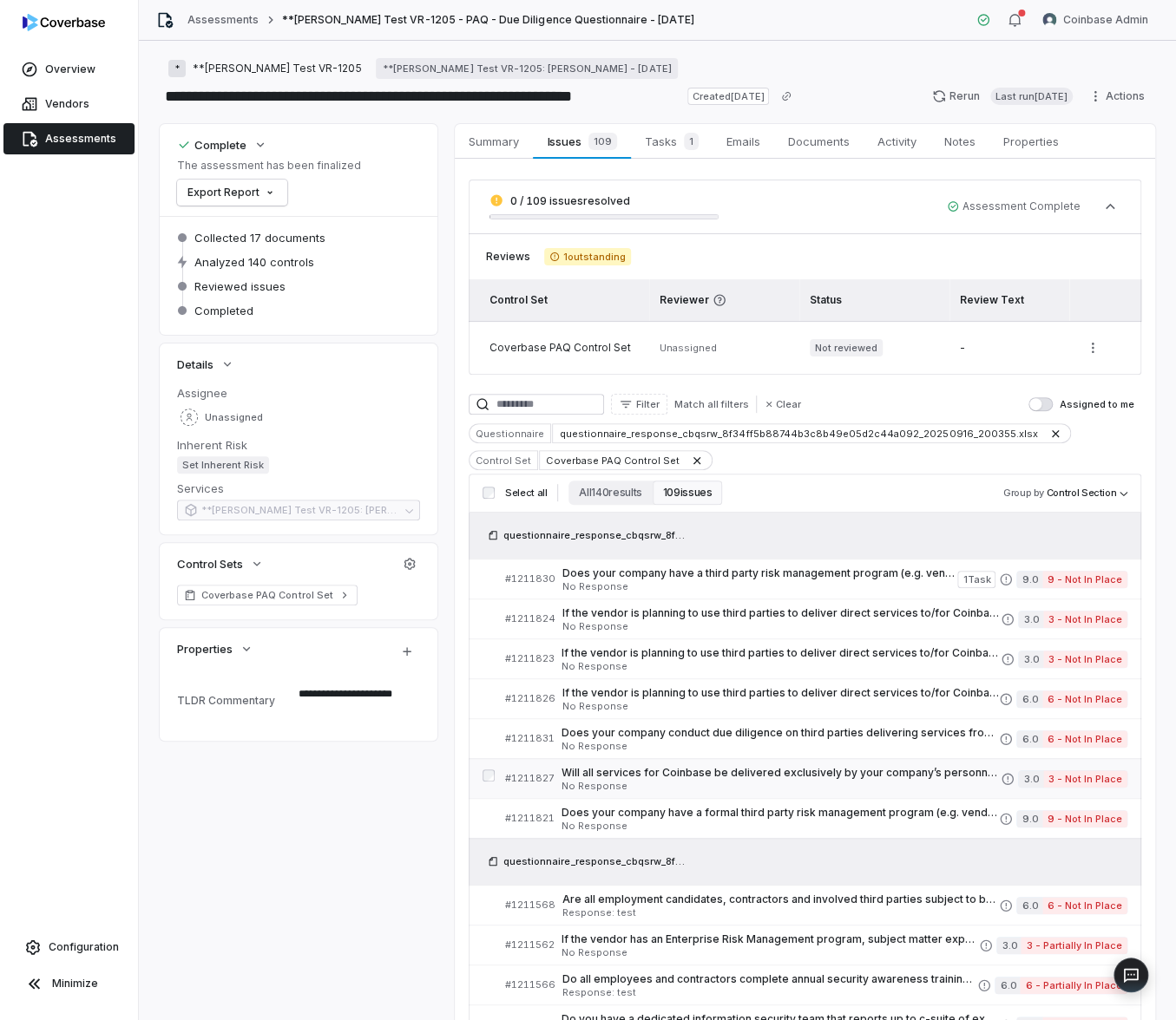
click at [648, 774] on span "Will all services for Coinbase be delivered exclusively by your company’s perso…" at bounding box center [781, 773] width 440 height 14
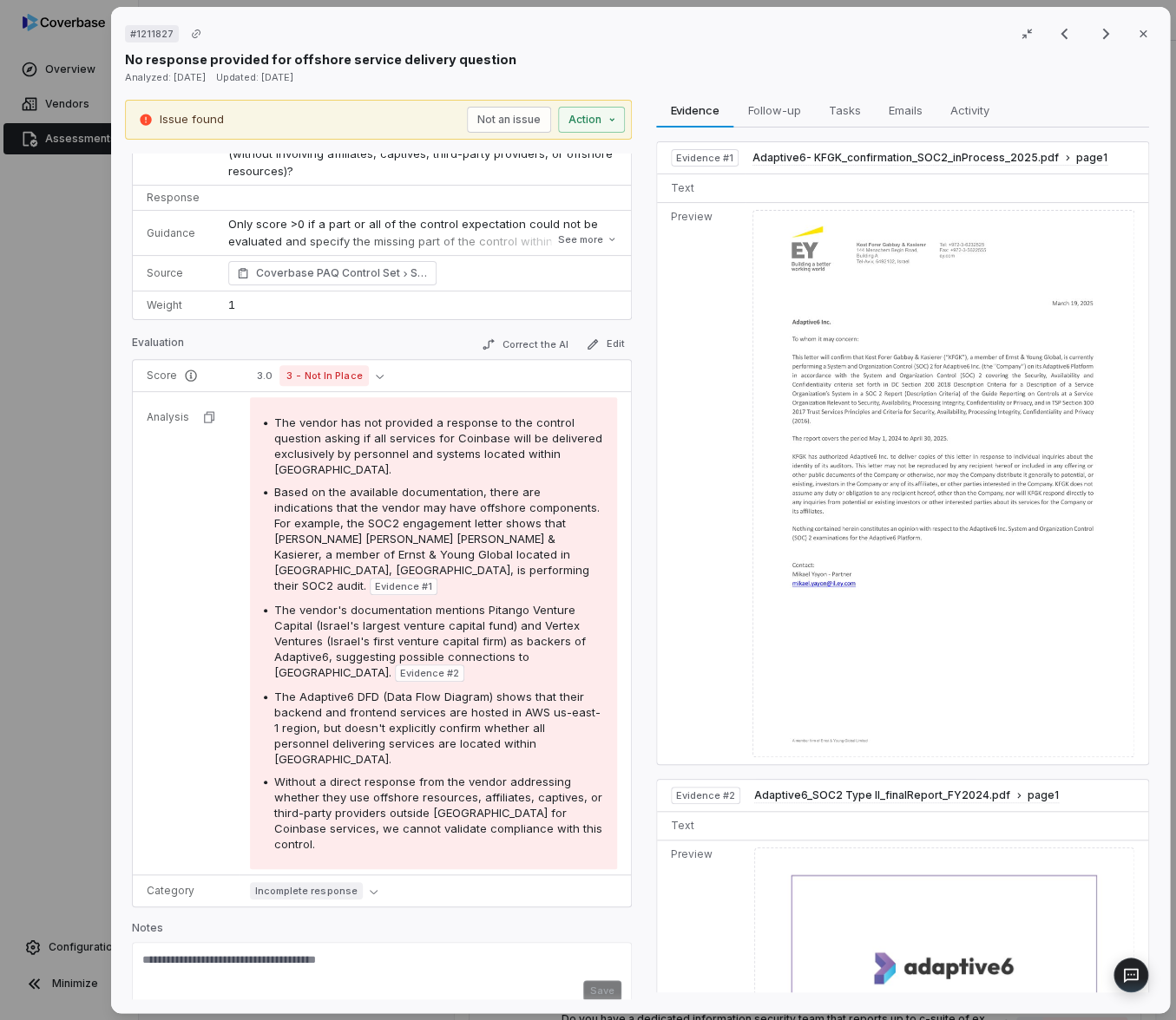
click at [387, 704] on span "The Adaptive6 DFD (Data Flow Diagram) shows that their backend and frontend ser…" at bounding box center [437, 728] width 326 height 77
click at [380, 690] on span "The Adaptive6 DFD (Data Flow Diagram) shows that their backend and frontend ser…" at bounding box center [437, 728] width 326 height 77
click at [80, 597] on div "# 1211827 Result 98 of 100 Close No response provided for offshore service deli…" at bounding box center [588, 510] width 1176 height 1020
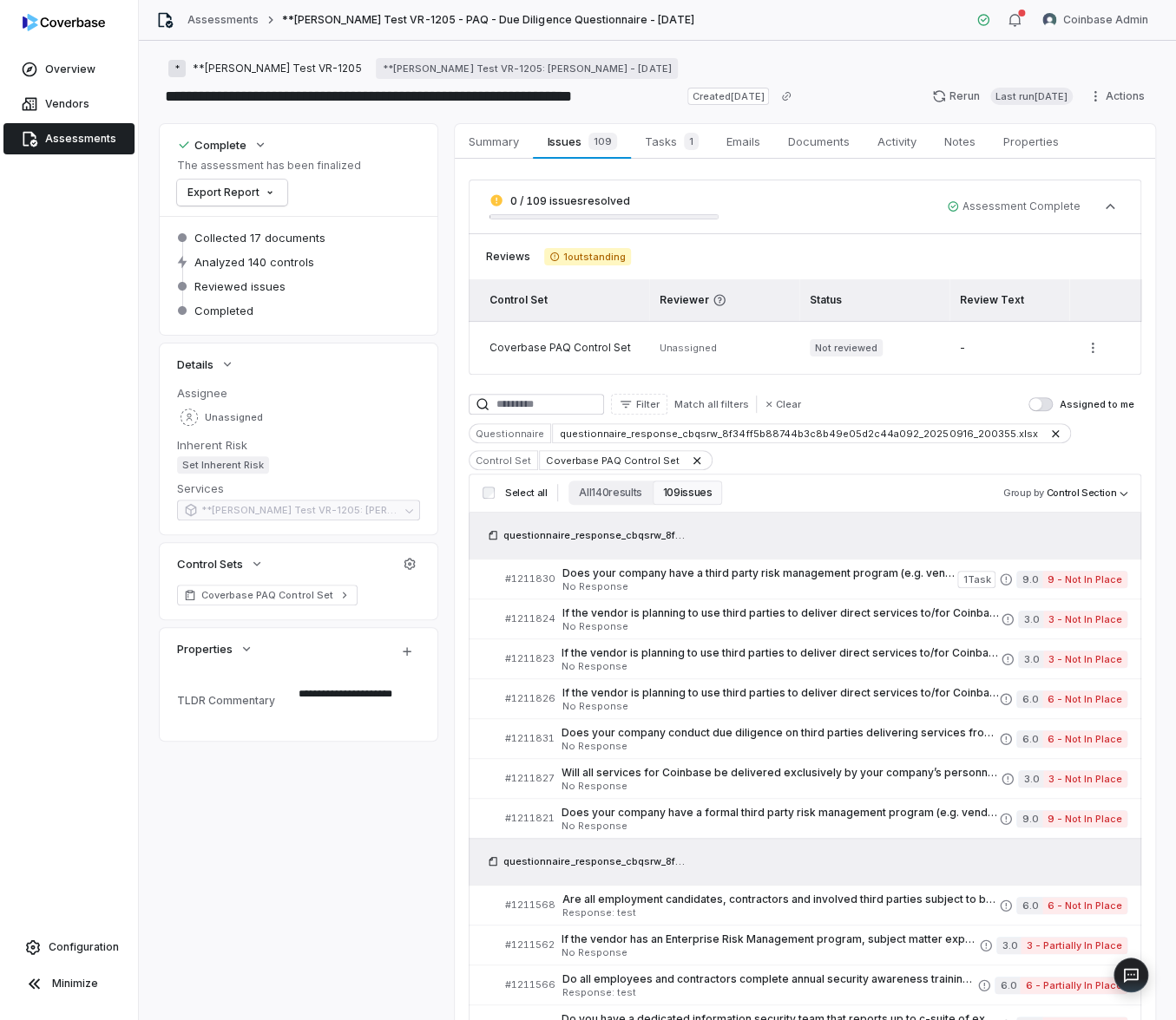
type textarea "*"
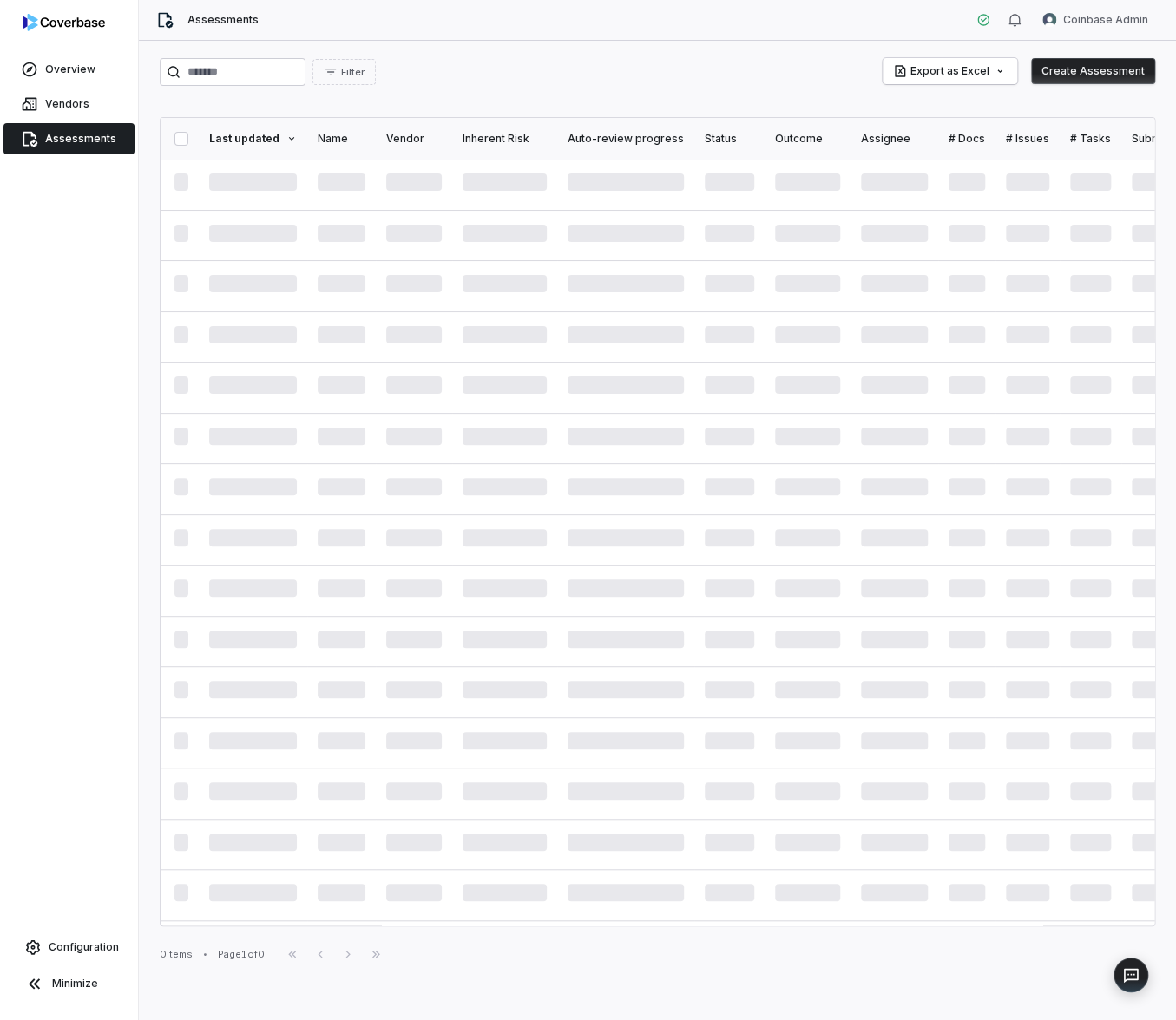
click at [134, 770] on div "Overview Vendors Assessments Configuration Minimize" at bounding box center [69, 510] width 138 height 1020
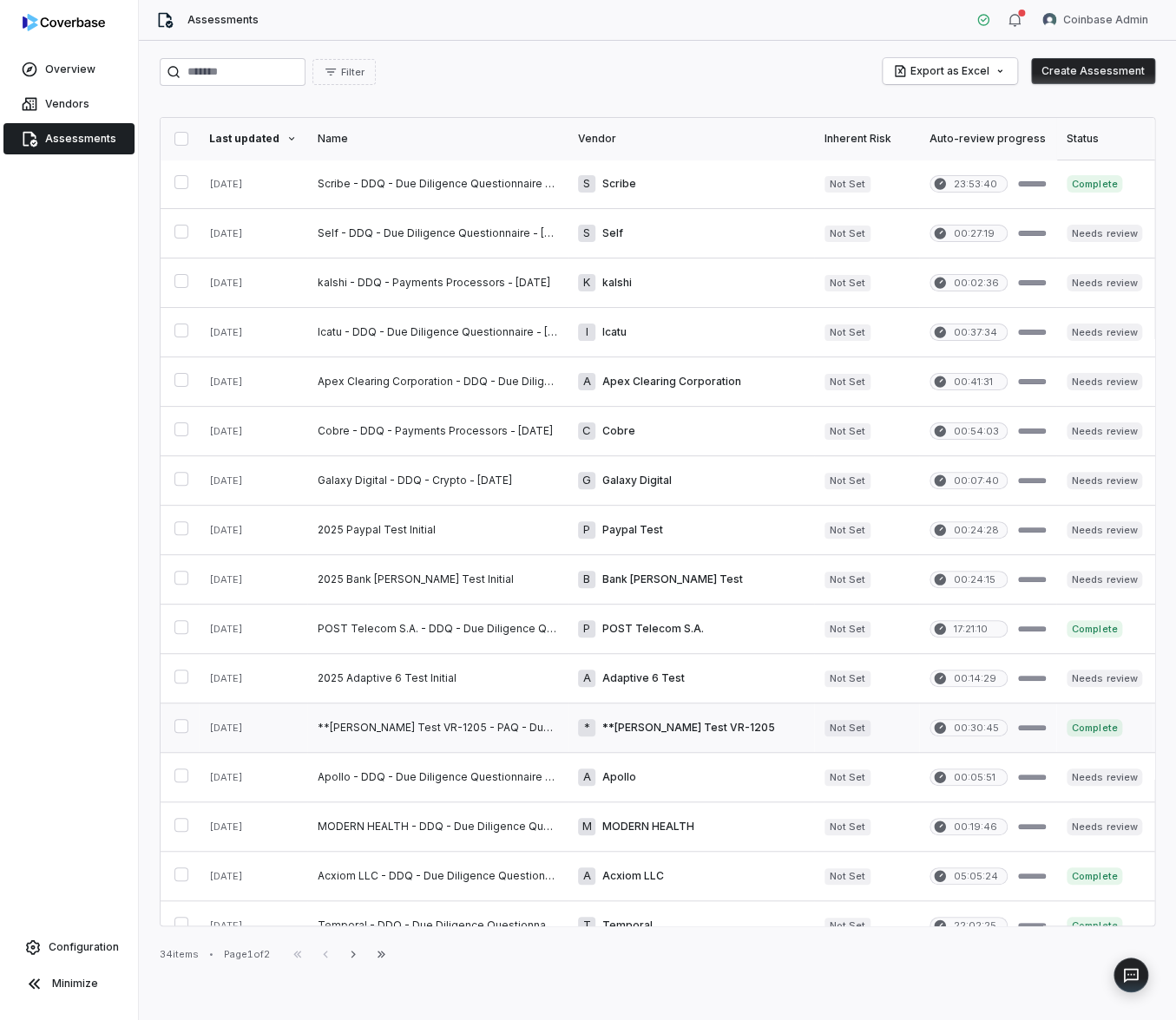
click at [440, 728] on link at bounding box center [437, 728] width 260 height 49
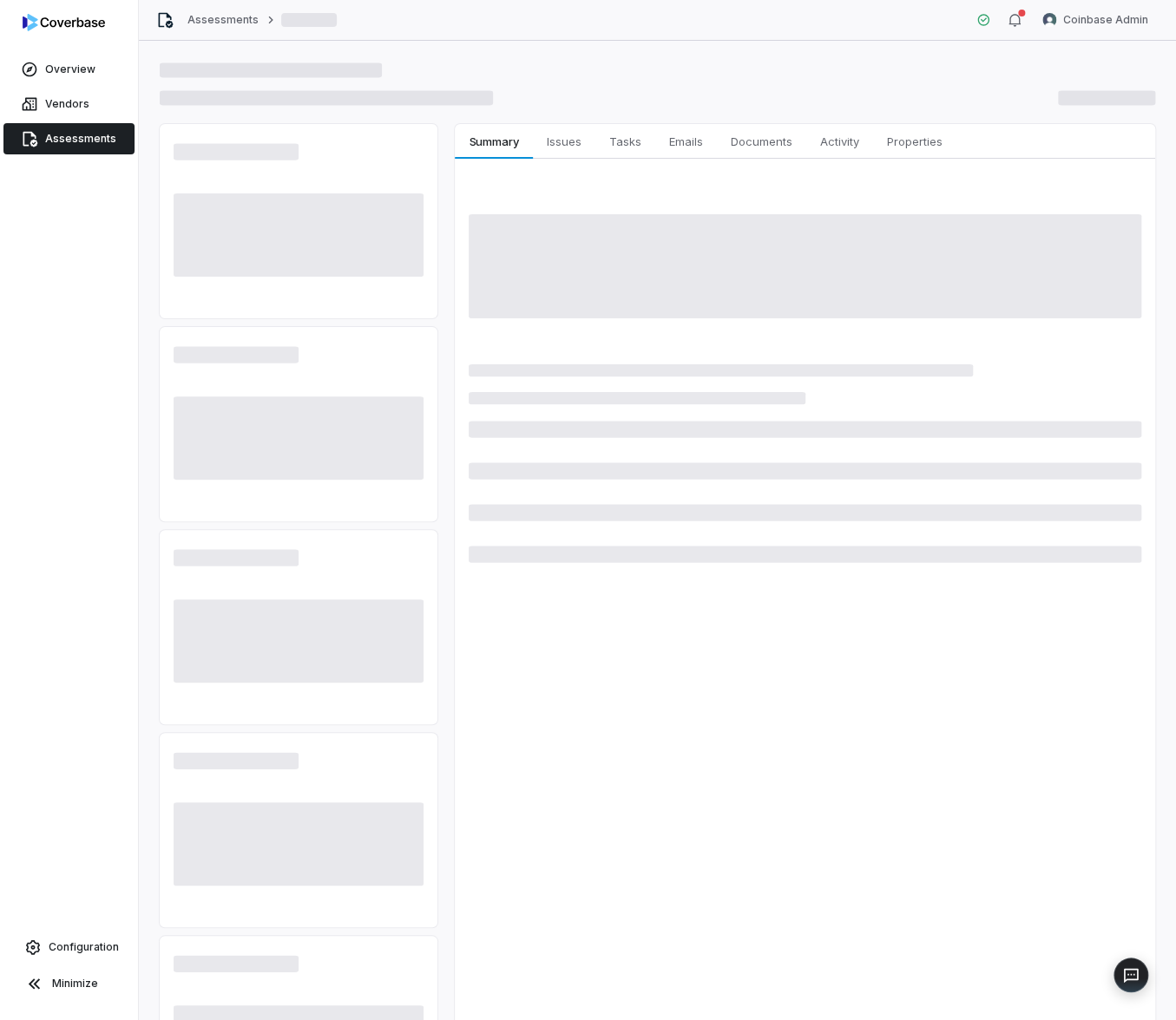
click at [577, 712] on div "Summary Summary Issues Issues Tasks Tasks Emails Emails Documents Documents Act…" at bounding box center [804, 627] width 700 height 1006
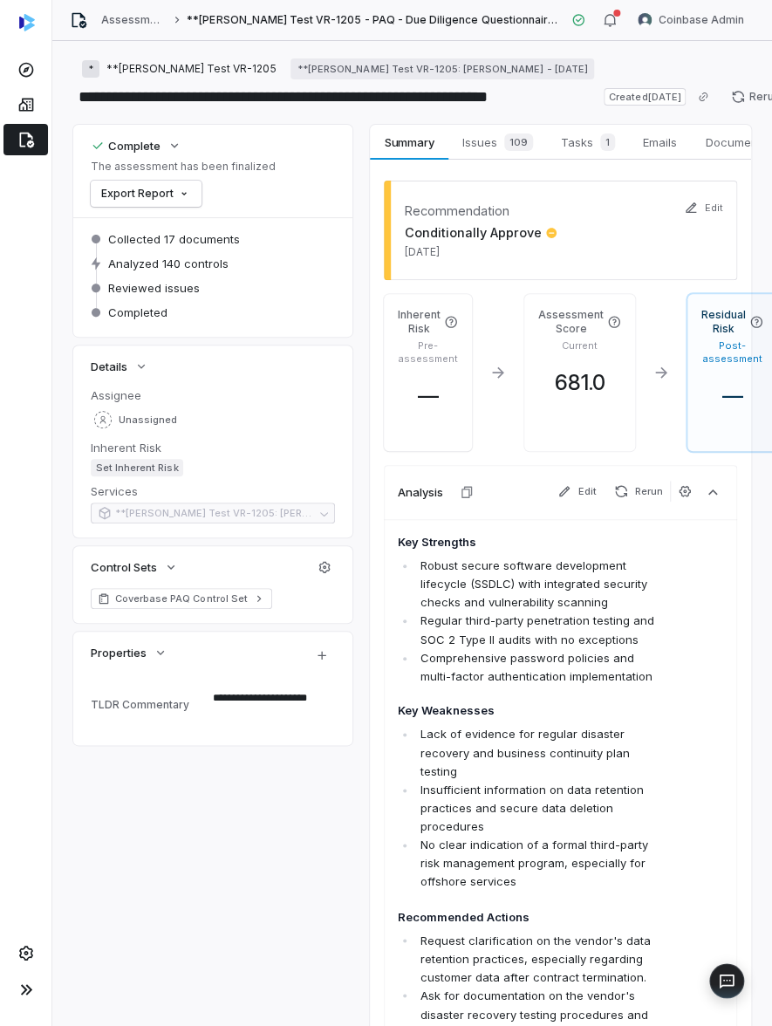
click at [614, 725] on li "Lack of evidence for regular disaster recovery and business continuity plan tes…" at bounding box center [537, 752] width 242 height 55
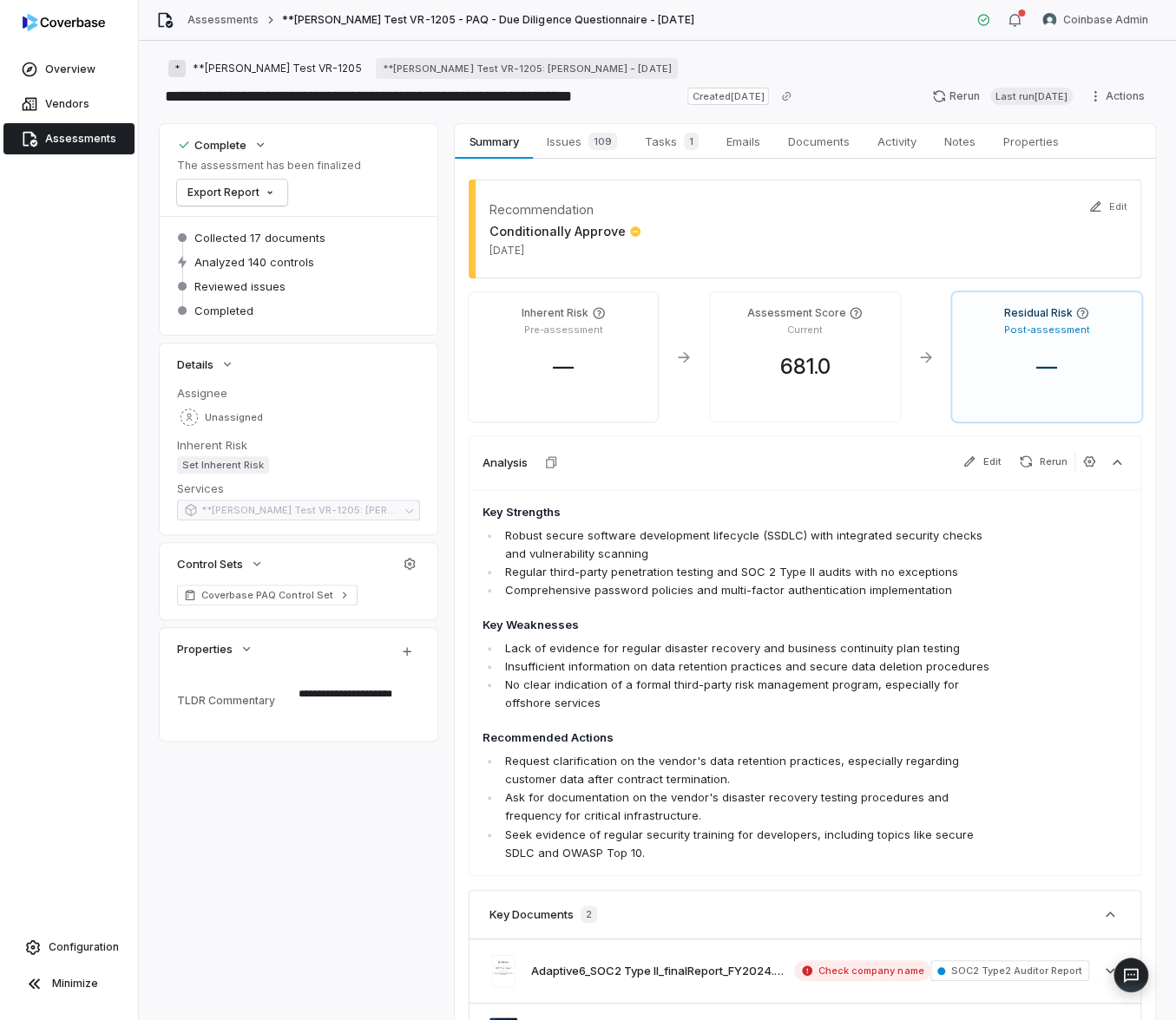
type textarea "*"
click at [802, 147] on span "Documents" at bounding box center [819, 141] width 76 height 23
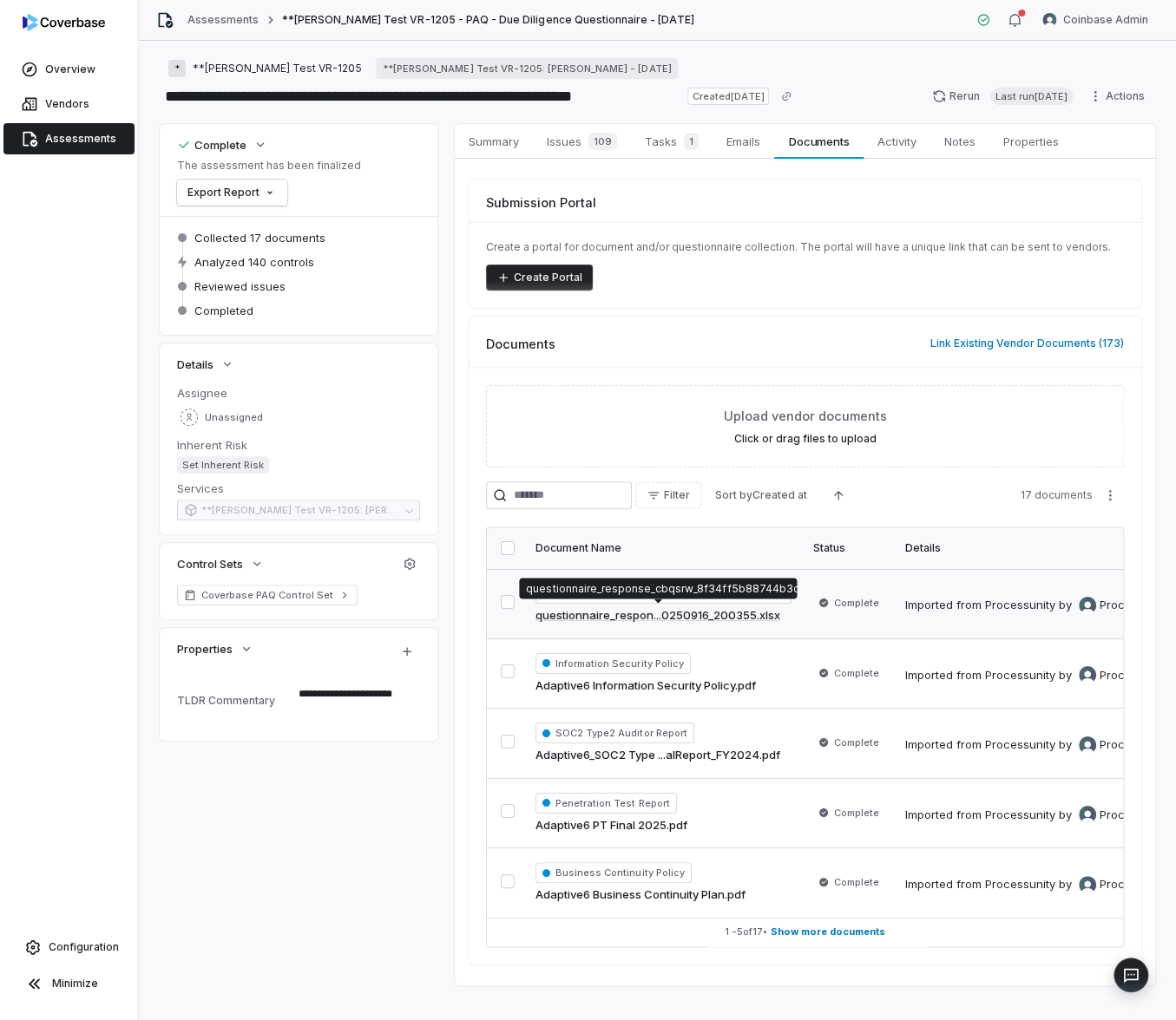
click at [658, 607] on link "questionnaire_respon...0250916_200355.xlsx" at bounding box center [658, 615] width 245 height 17
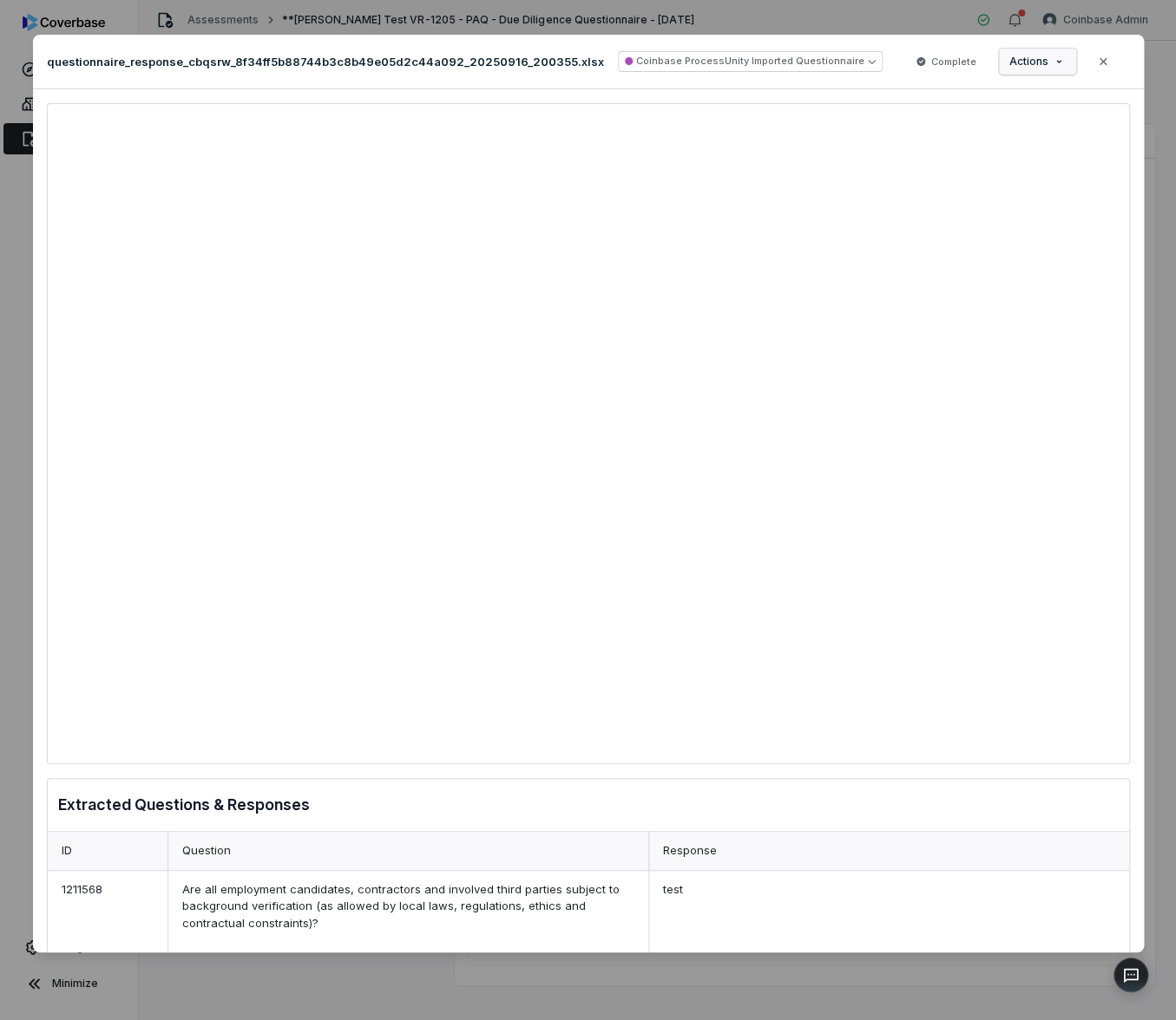
click at [1048, 67] on div "Document Preview questionnaire_response_cbqsrw_8f34ff5b88744b3c8b49e05d2c44a092…" at bounding box center [588, 510] width 1176 height 1007
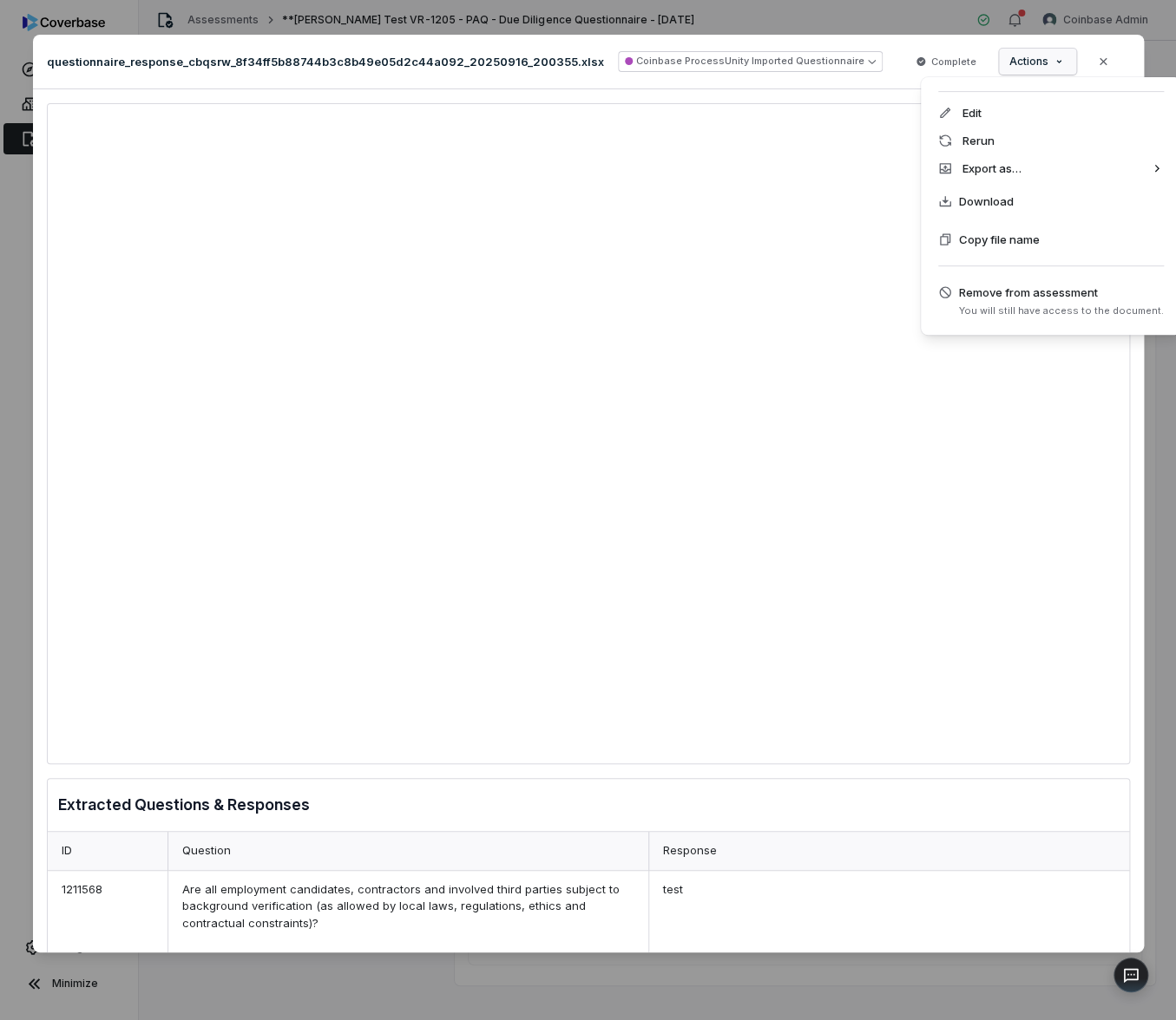
click at [774, 215] on div "Document Preview questionnaire_response_cbqsrw_8f34ff5b88744b3c8b49e05d2c44a092…" at bounding box center [588, 510] width 1176 height 1007
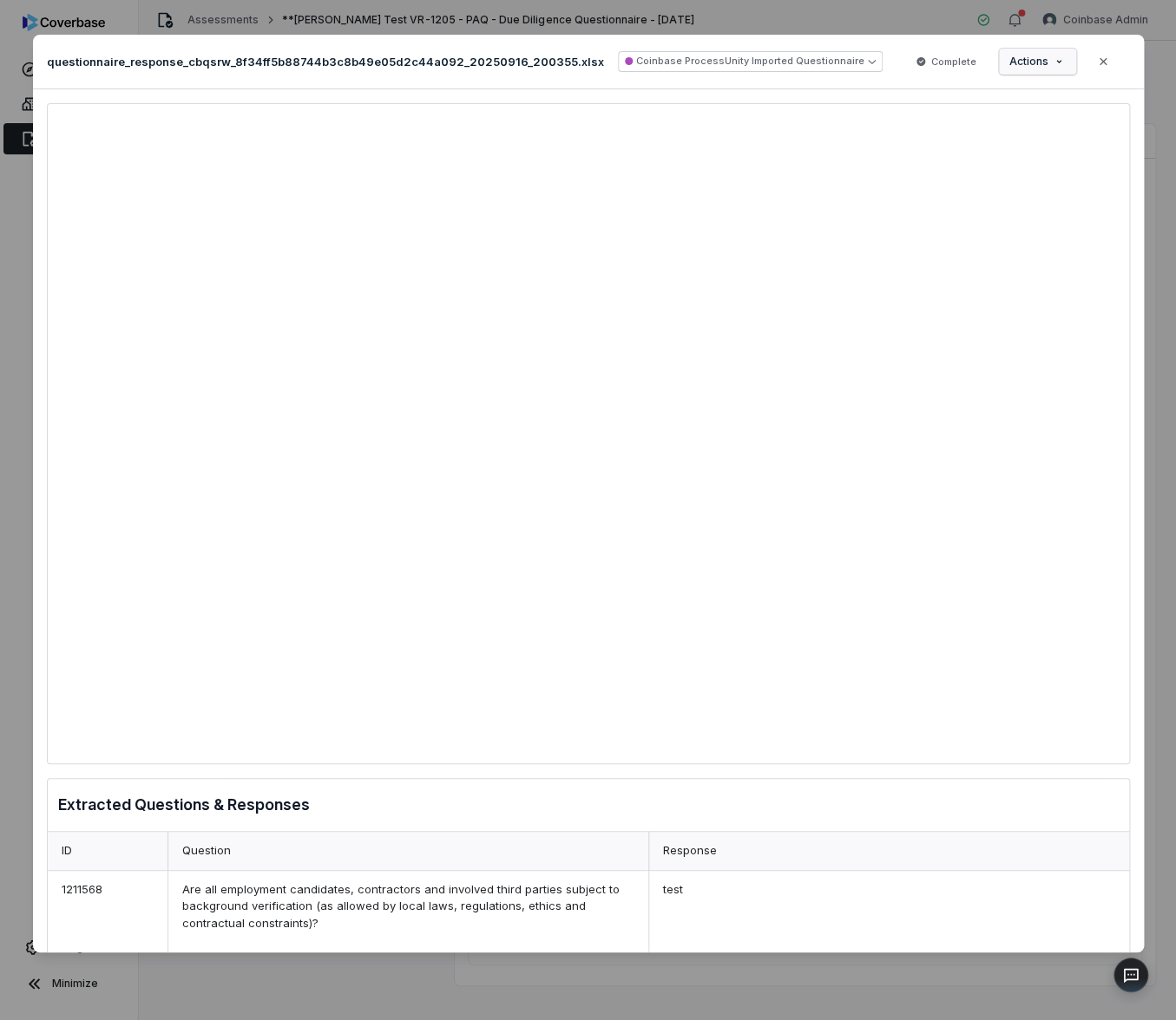
click at [1048, 71] on div "Document Preview questionnaire_response_cbqsrw_8f34ff5b88744b3c8b49e05d2c44a092…" at bounding box center [588, 510] width 1176 height 1007
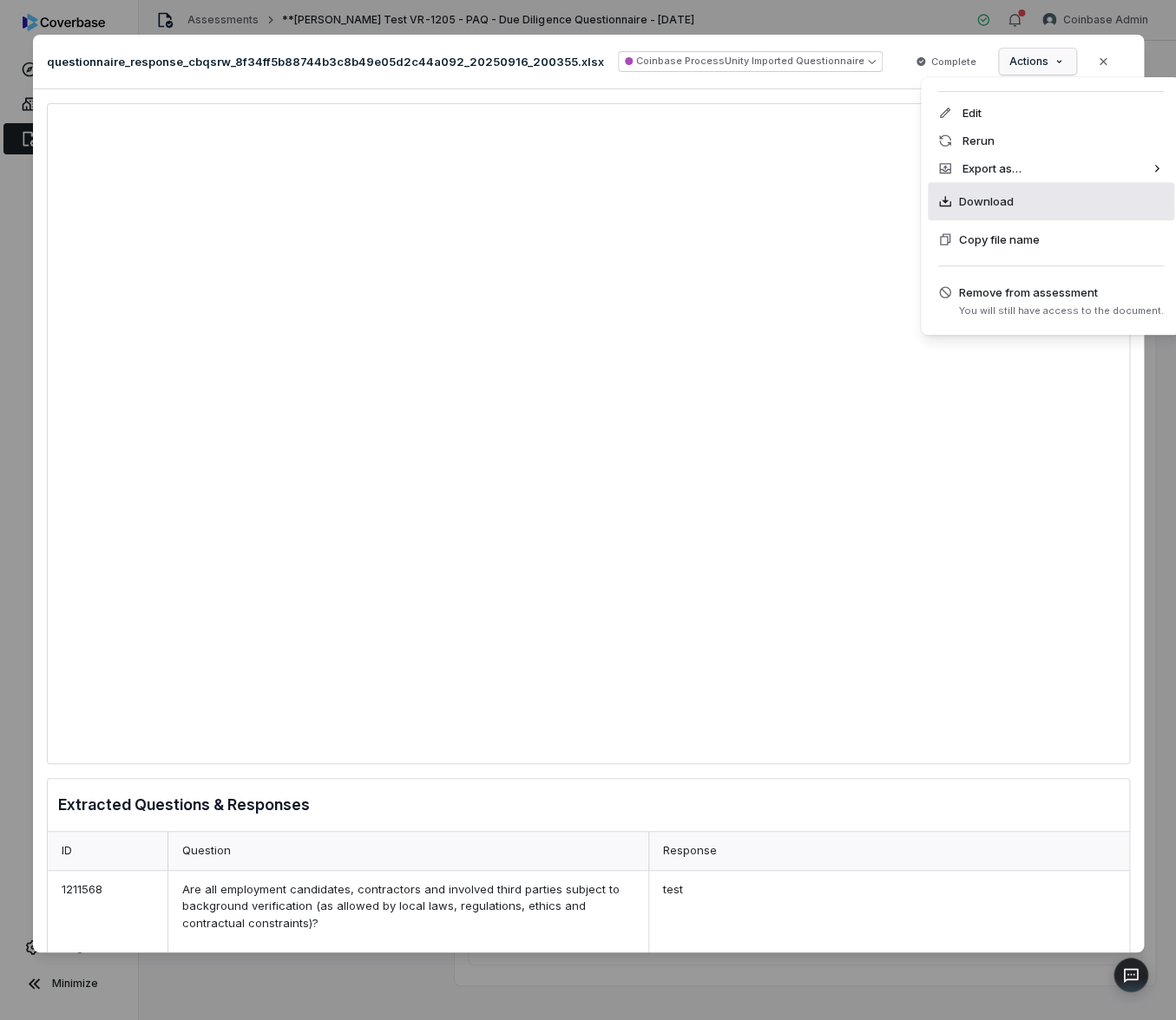
click at [1032, 201] on div "Download" at bounding box center [1051, 201] width 247 height 38
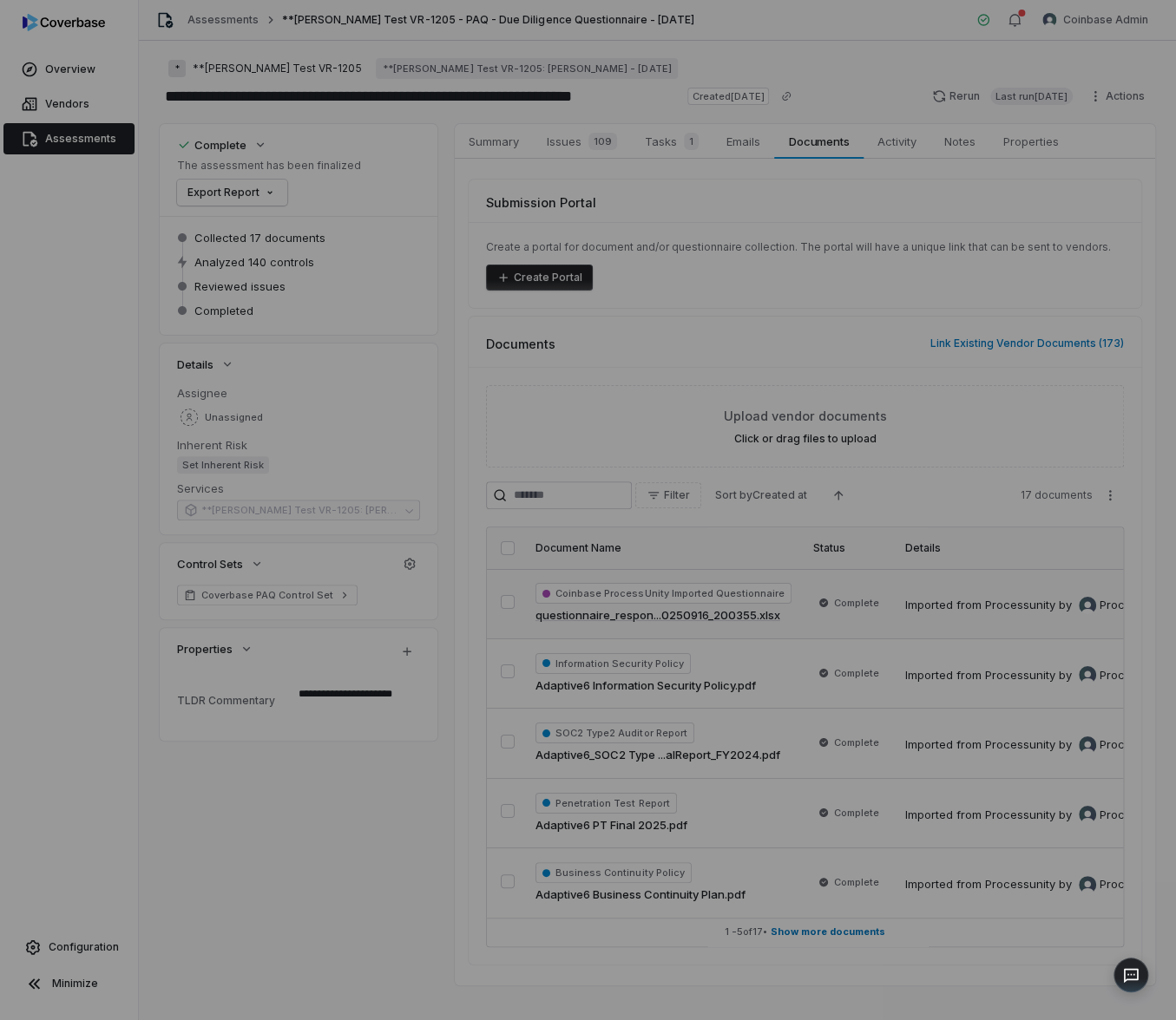
click at [200, 979] on div "Document Preview" at bounding box center [588, 510] width 1176 height 1020
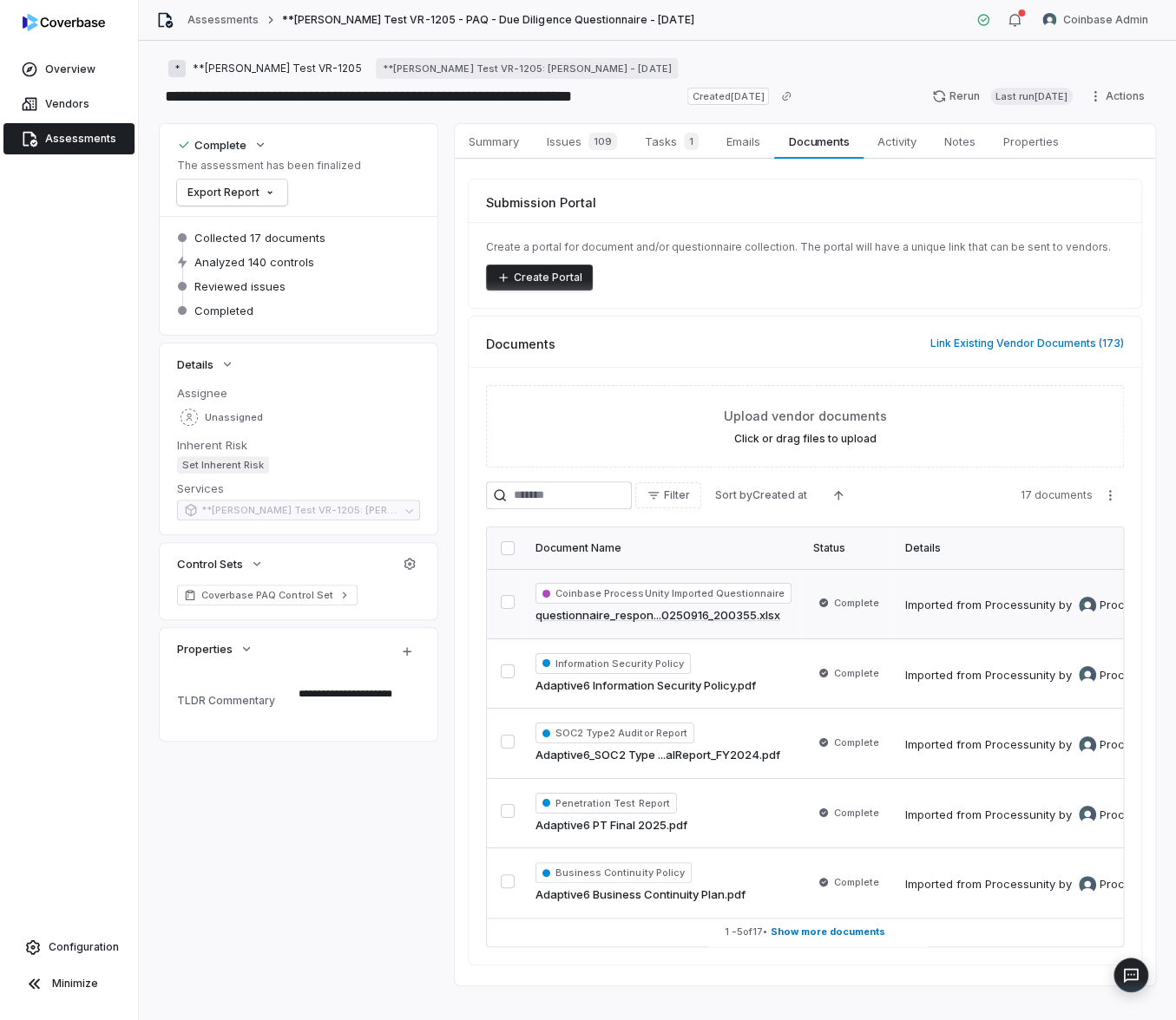
type textarea "*"
